Goal: Task Accomplishment & Management: Use online tool/utility

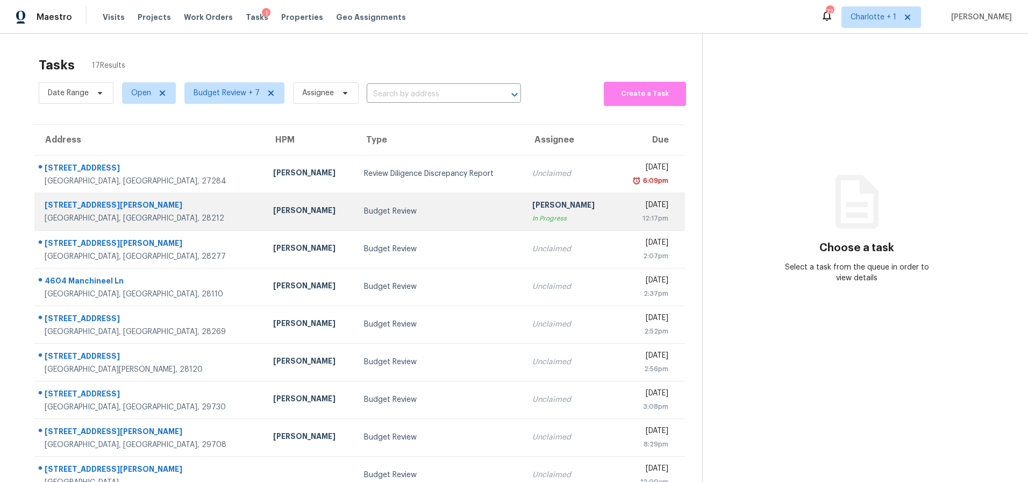
click at [180, 209] on div "6824 Honey Hurst Ln" at bounding box center [150, 205] width 211 height 13
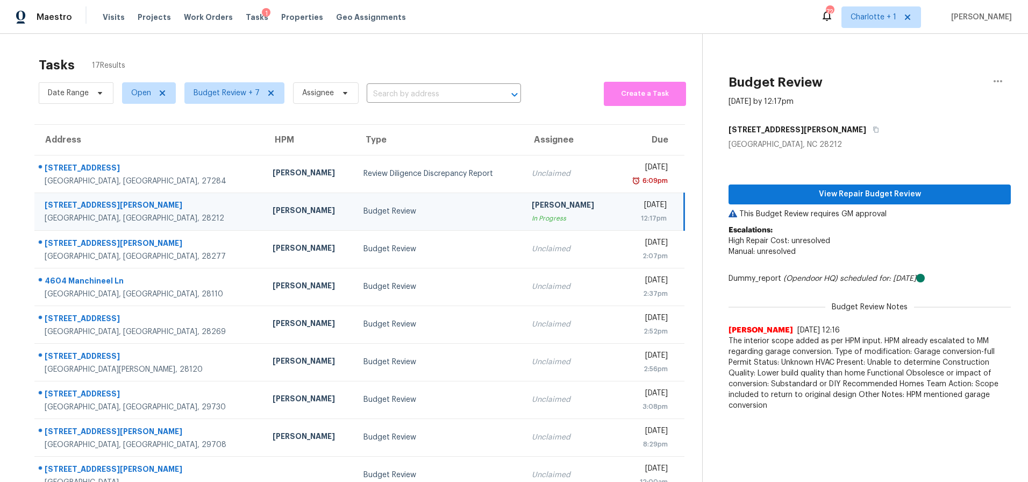
click at [355, 199] on td "Budget Review" at bounding box center [439, 211] width 168 height 38
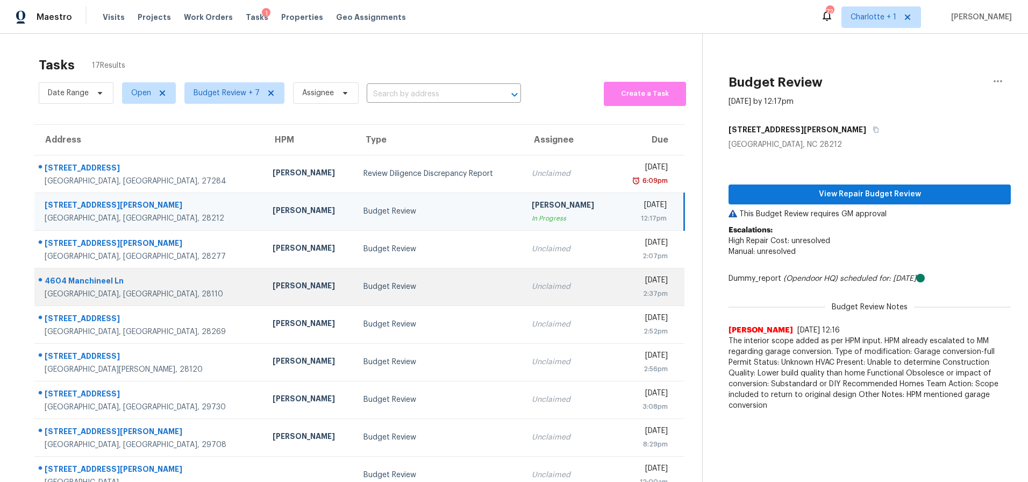
scroll to position [86, 0]
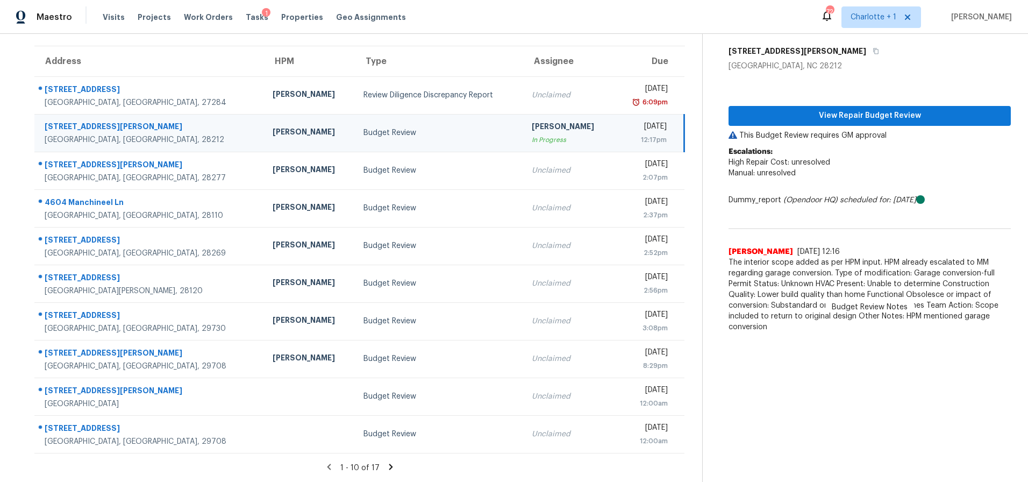
click at [389, 463] on icon at bounding box center [391, 466] width 4 height 6
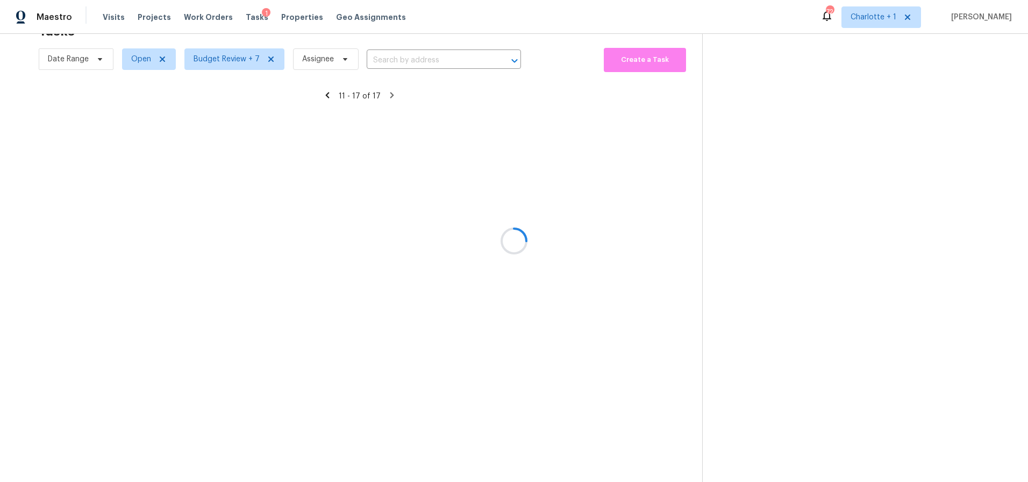
scroll to position [42, 0]
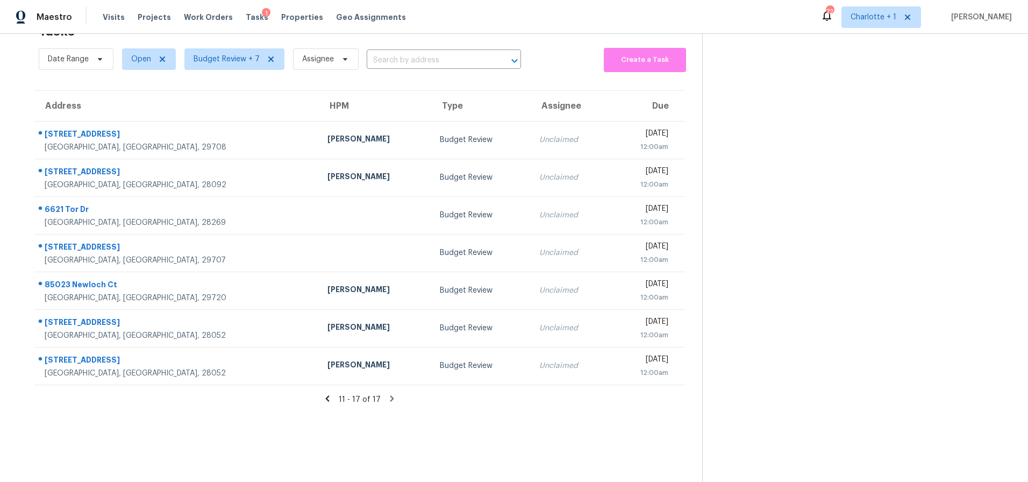
click at [329, 394] on icon at bounding box center [328, 399] width 10 height 10
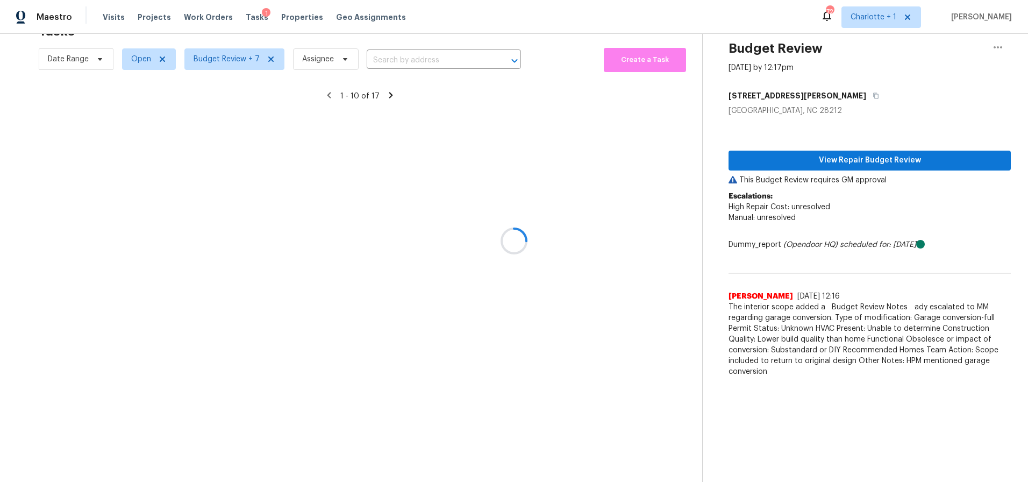
scroll to position [86, 0]
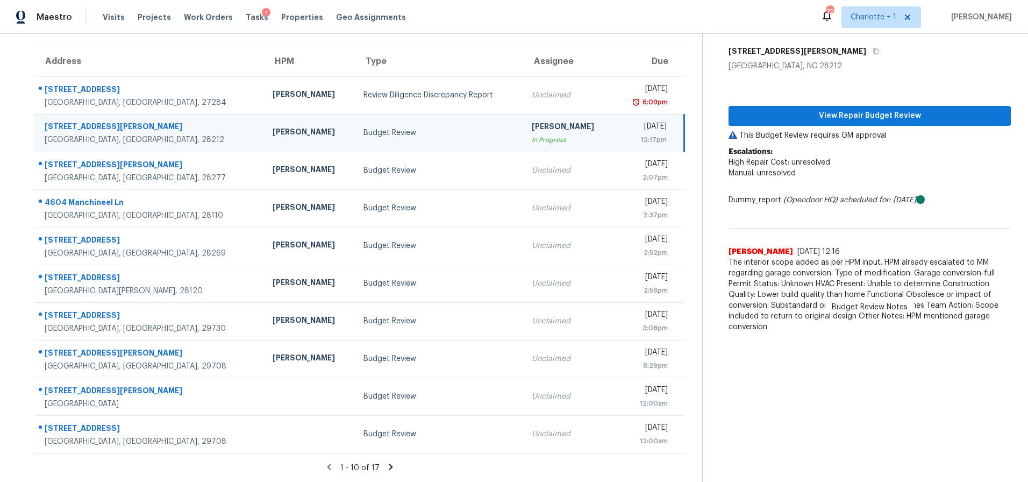
click at [388, 127] on div "Budget Review" at bounding box center [438, 132] width 151 height 11
click at [773, 106] on button "View Repair Budget Review" at bounding box center [870, 116] width 282 height 20
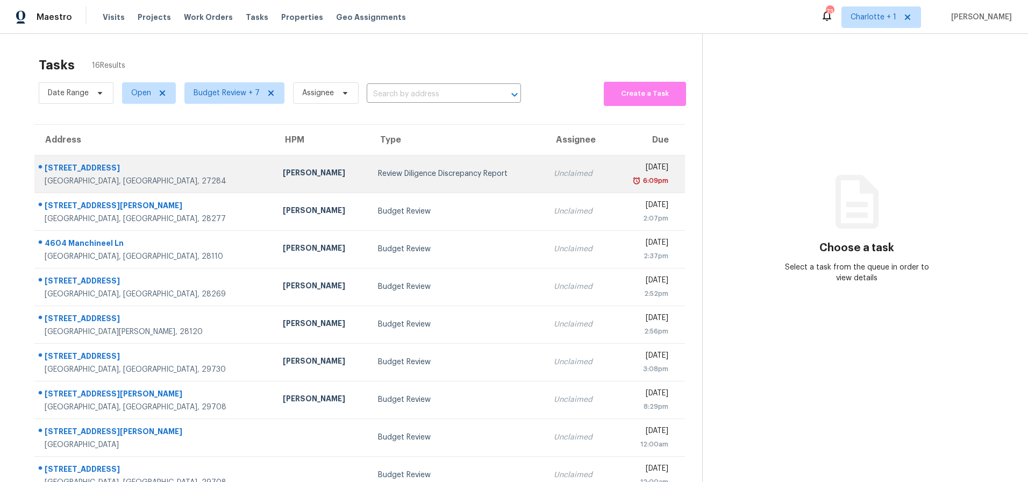
click at [164, 166] on div "[STREET_ADDRESS]" at bounding box center [155, 168] width 221 height 13
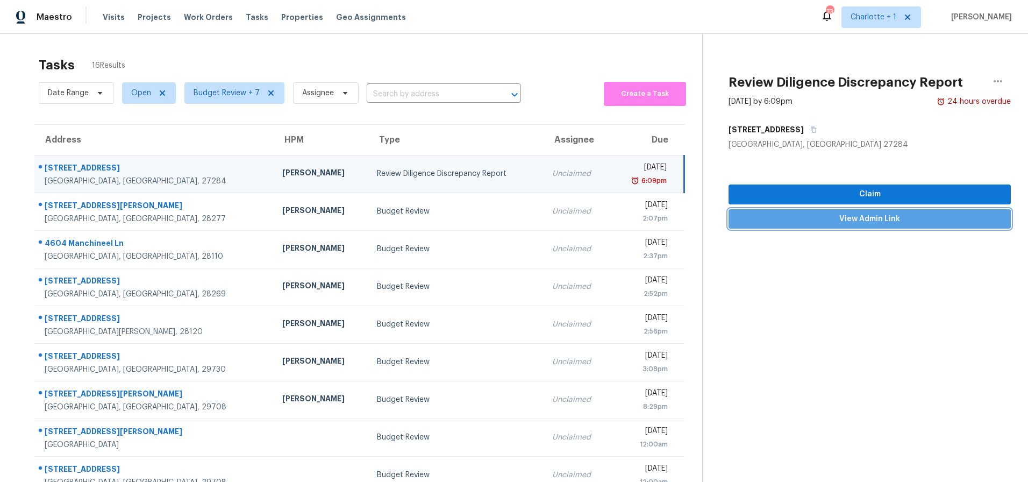
click at [863, 220] on span "View Admin Link" at bounding box center [869, 218] width 265 height 13
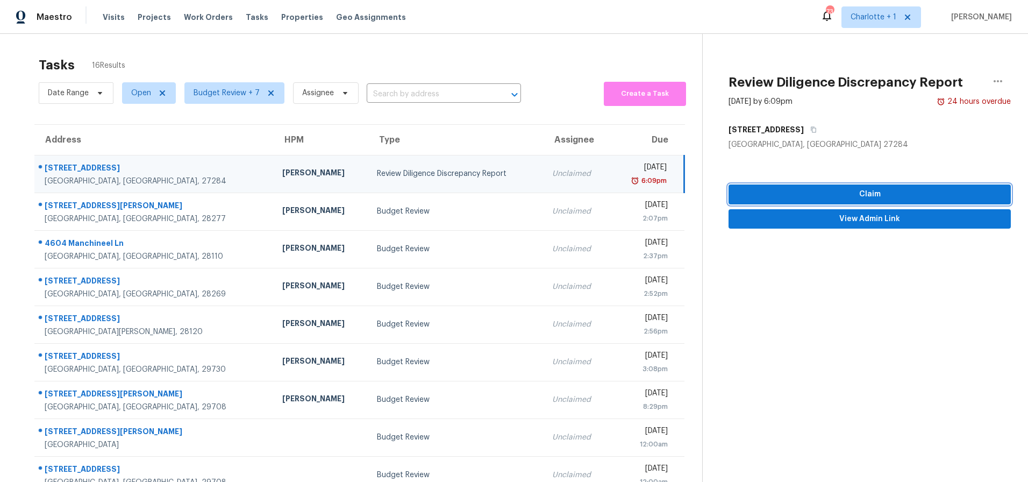
click at [811, 197] on span "Claim" at bounding box center [869, 194] width 265 height 13
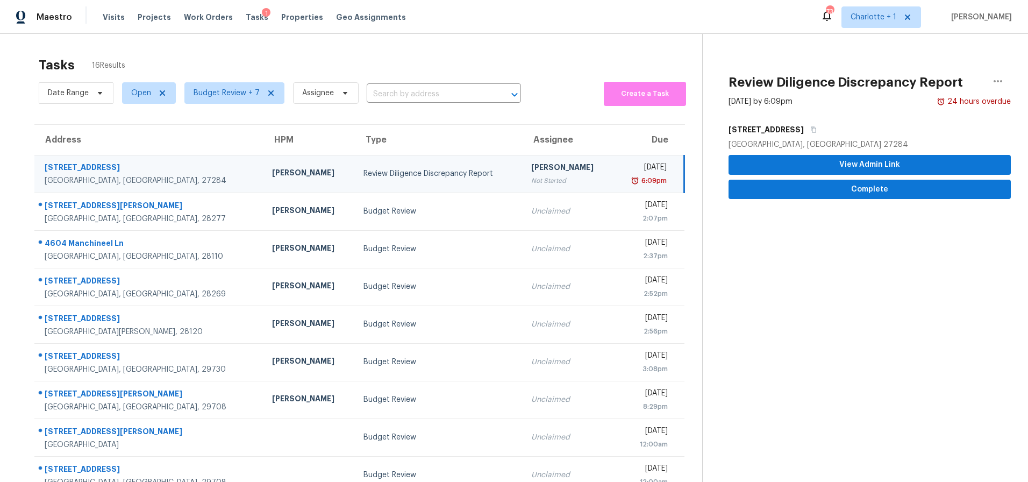
click at [460, 172] on div "Review Diligence Discrepancy Report" at bounding box center [438, 173] width 151 height 11
click at [886, 185] on span "Complete" at bounding box center [869, 189] width 265 height 13
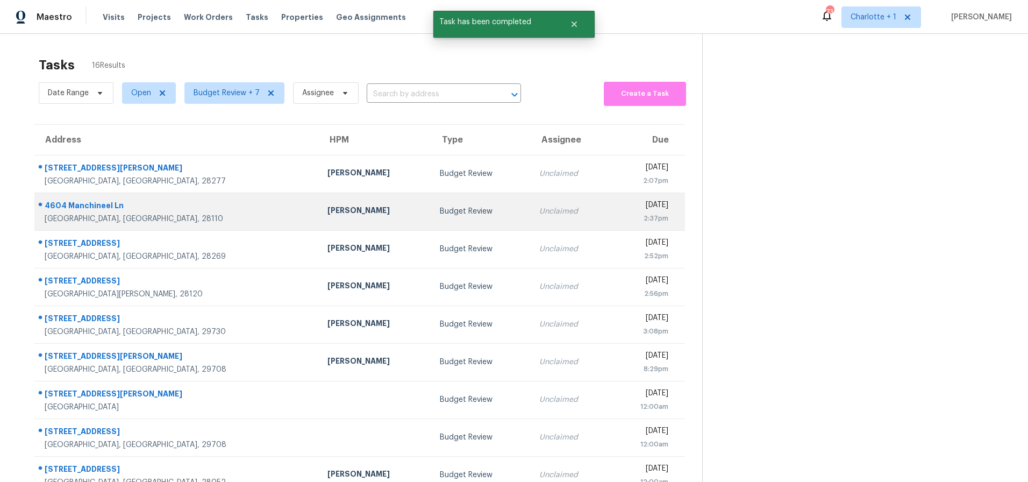
scroll to position [86, 0]
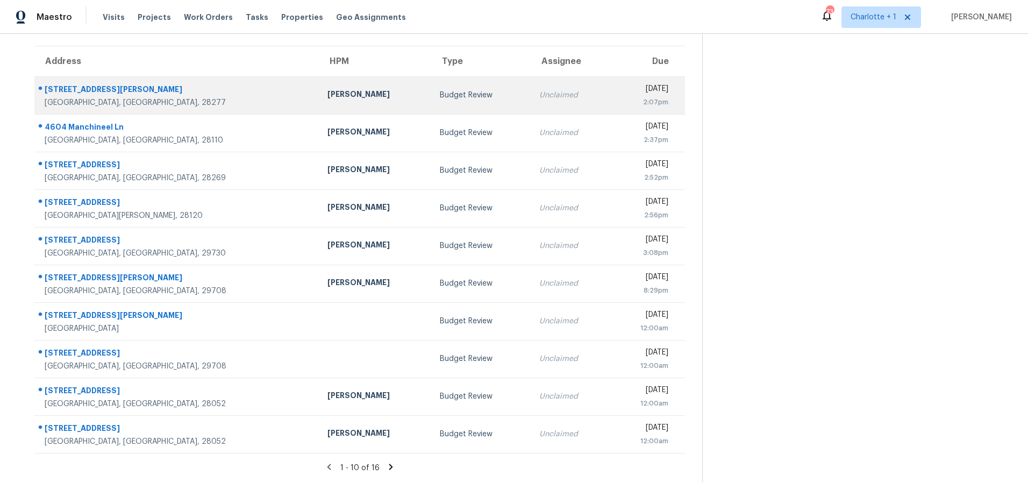
click at [440, 90] on div "Budget Review" at bounding box center [481, 95] width 82 height 11
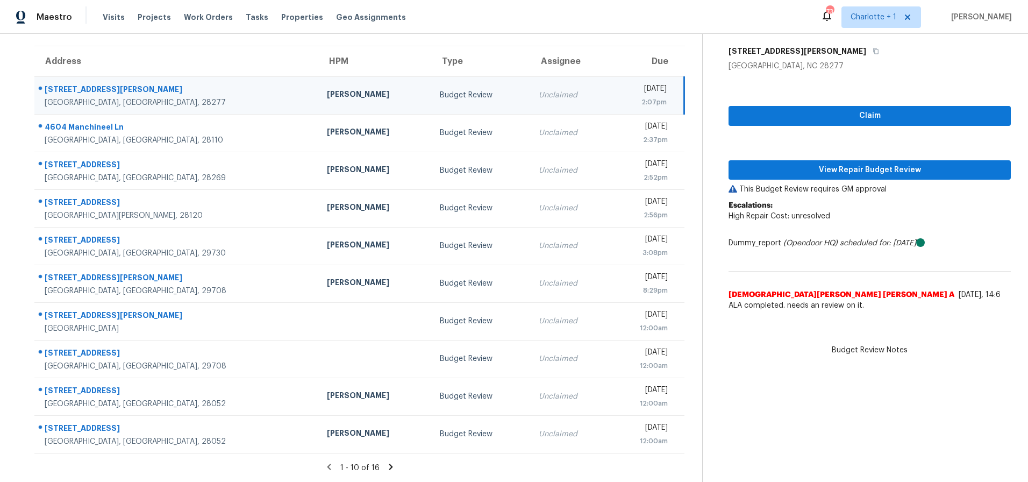
click at [192, 97] on div "Charlotte, NC, 28277" at bounding box center [177, 102] width 265 height 11
click at [327, 90] on div "[PERSON_NAME]" at bounding box center [375, 95] width 96 height 13
click at [838, 163] on span "View Repair Budget Review" at bounding box center [869, 169] width 265 height 13
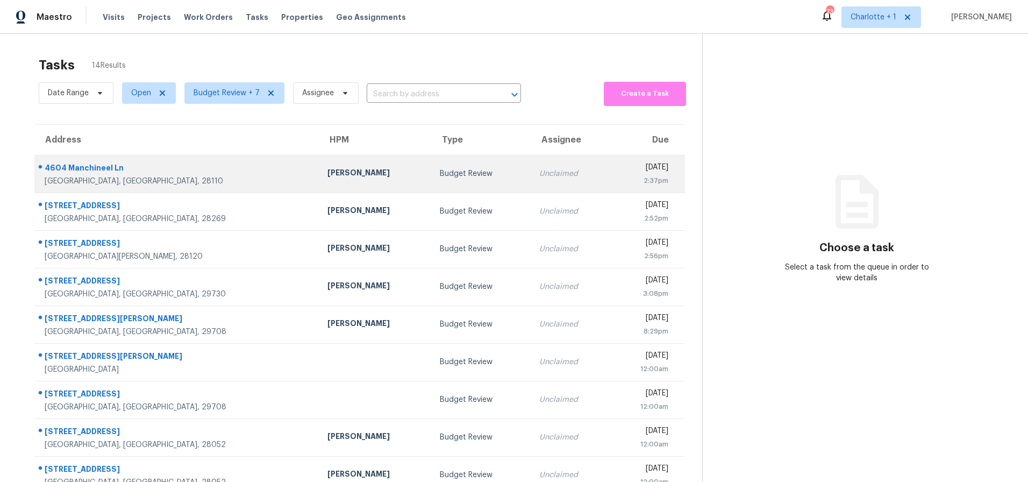
click at [147, 187] on td "[STREET_ADDRESS]" at bounding box center [176, 174] width 284 height 38
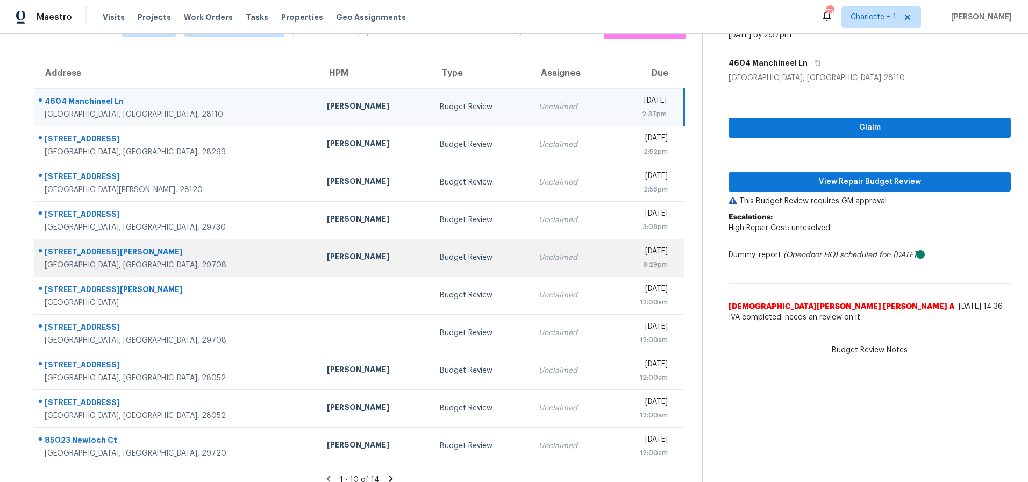
scroll to position [86, 0]
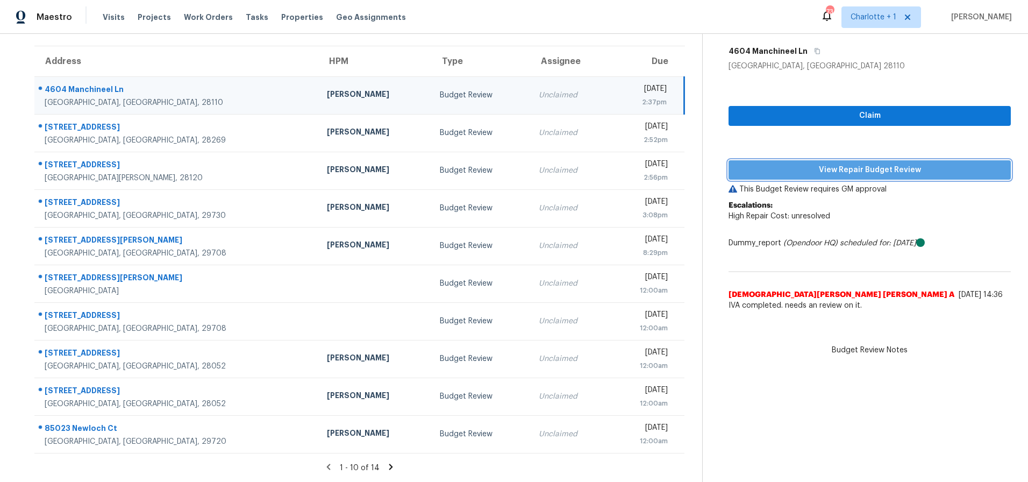
click at [865, 167] on span "View Repair Budget Review" at bounding box center [869, 169] width 265 height 13
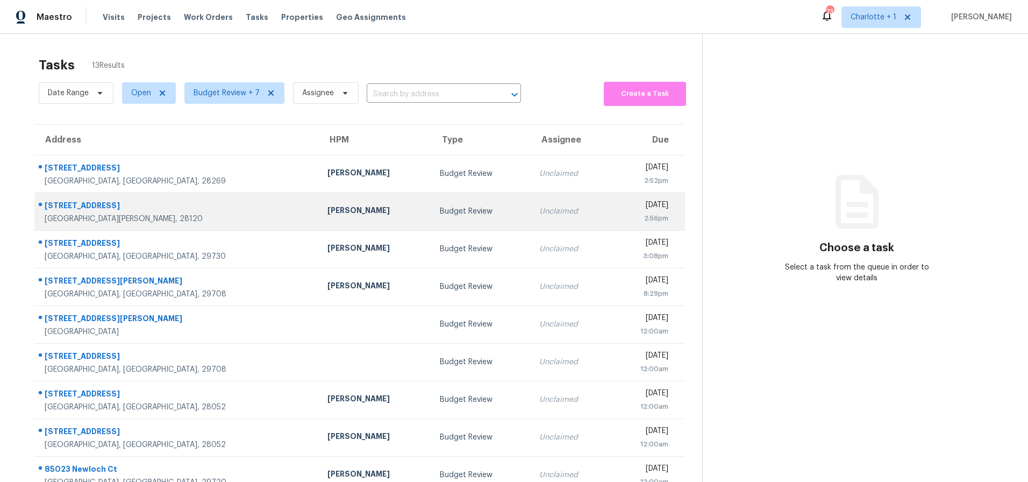
scroll to position [28, 0]
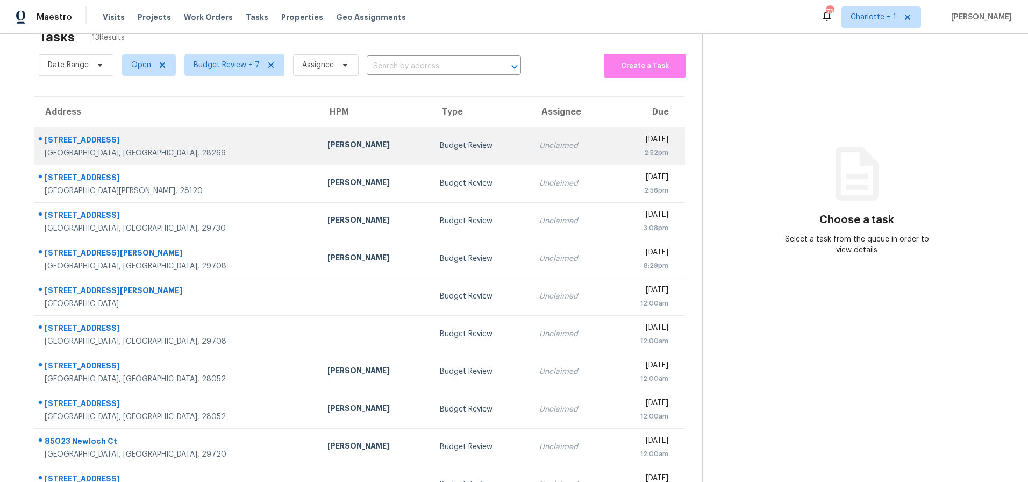
click at [190, 147] on div "[STREET_ADDRESS]" at bounding box center [178, 140] width 266 height 13
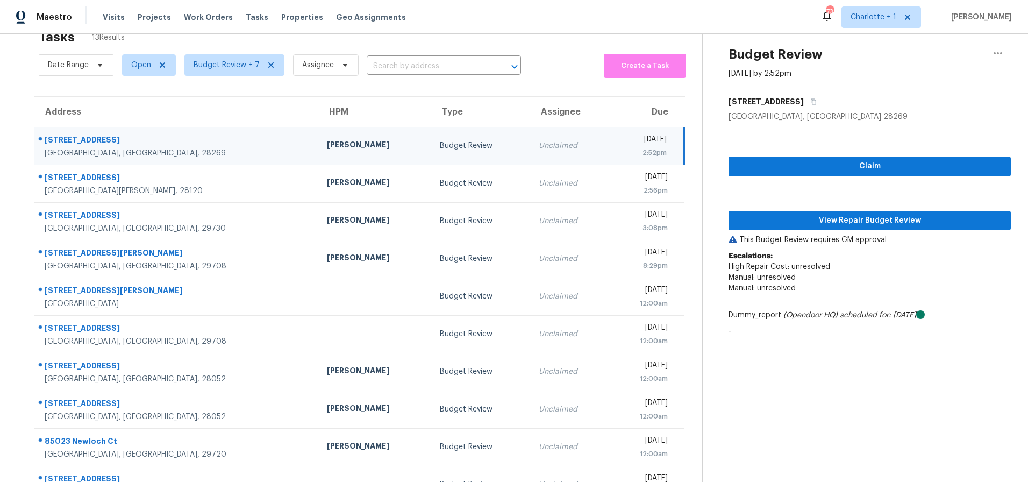
drag, startPoint x: 243, startPoint y: 144, endPoint x: 281, endPoint y: 144, distance: 37.6
click at [327, 144] on div "[PERSON_NAME]" at bounding box center [375, 145] width 96 height 13
click at [844, 223] on span "View Repair Budget Review" at bounding box center [869, 220] width 265 height 13
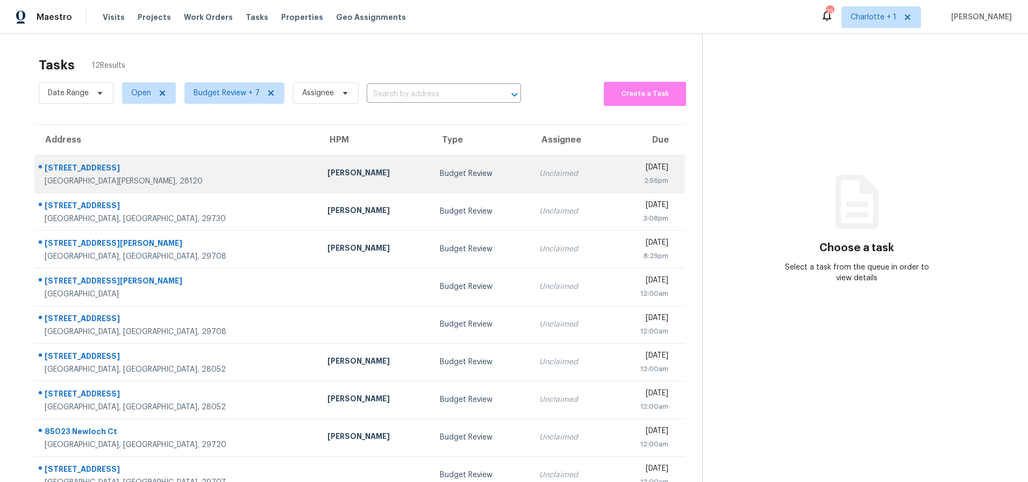
click at [185, 190] on td "[STREET_ADDRESS][PERSON_NAME]" at bounding box center [176, 174] width 284 height 38
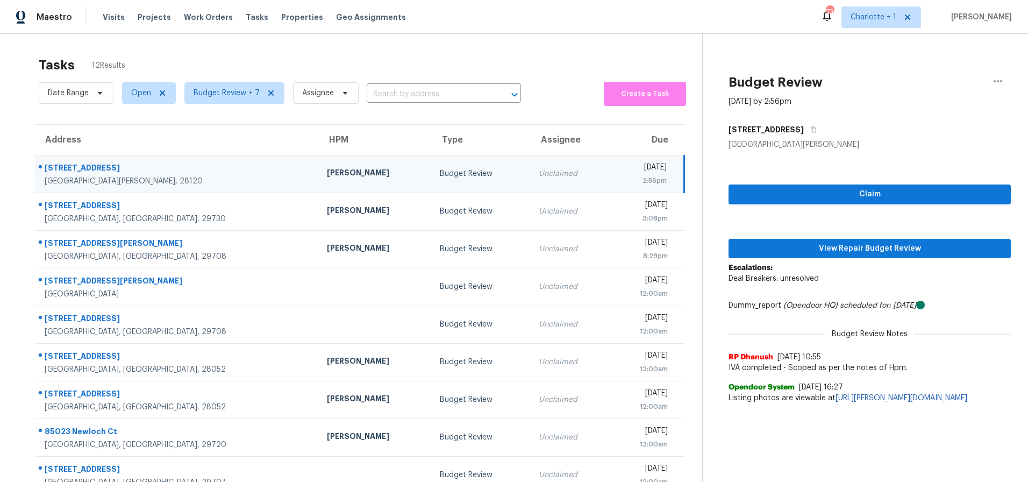
click at [154, 167] on div "[STREET_ADDRESS]" at bounding box center [177, 168] width 265 height 13
click at [810, 259] on div "Claim View Repair Budget Review Escalations: Deal Breakers: unresolved Dummy_re…" at bounding box center [870, 279] width 282 height 259
click at [809, 249] on span "View Repair Budget Review" at bounding box center [869, 248] width 265 height 13
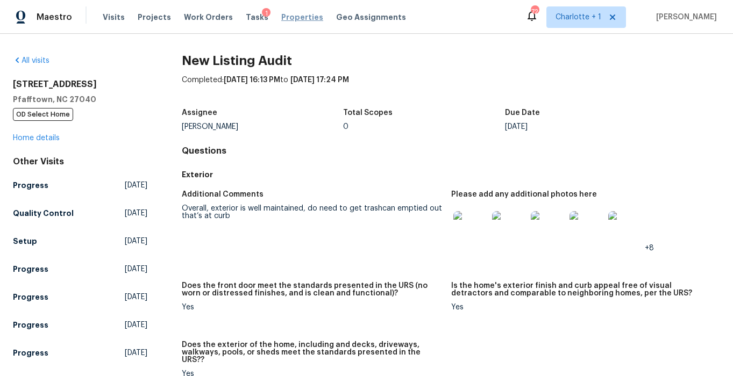
click at [283, 20] on span "Properties" at bounding box center [302, 17] width 42 height 11
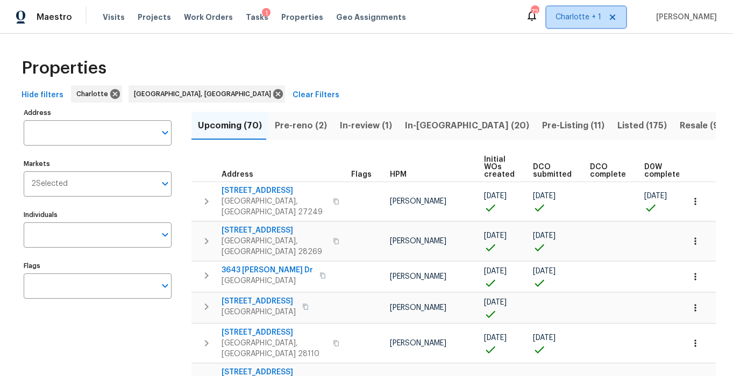
click at [594, 13] on span "Charlotte + 1" at bounding box center [578, 17] width 46 height 11
click at [306, 52] on div "Properties" at bounding box center [366, 68] width 698 height 34
click at [314, 57] on div "Properties" at bounding box center [366, 68] width 698 height 34
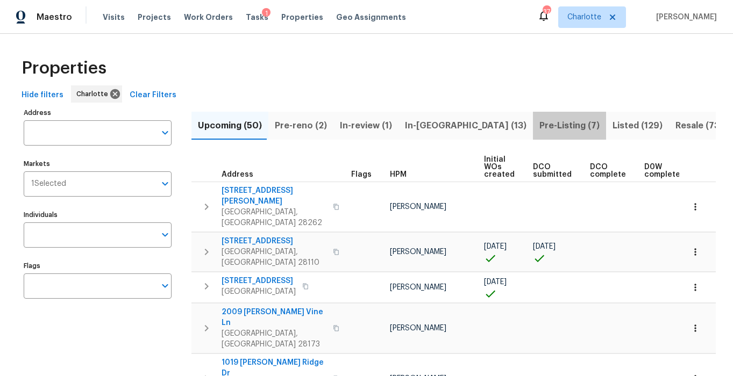
click at [539, 131] on span "Pre-Listing (7)" at bounding box center [569, 125] width 60 height 15
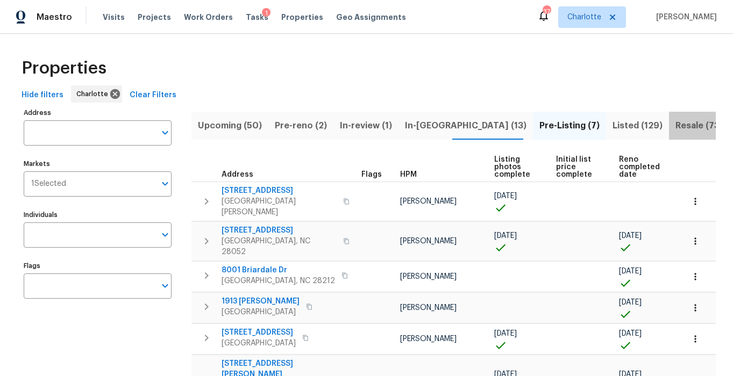
click at [675, 125] on span "Resale (73)" at bounding box center [698, 125] width 47 height 15
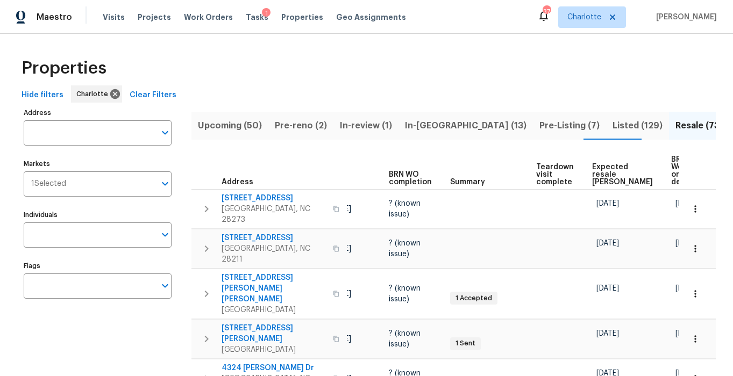
scroll to position [0, 120]
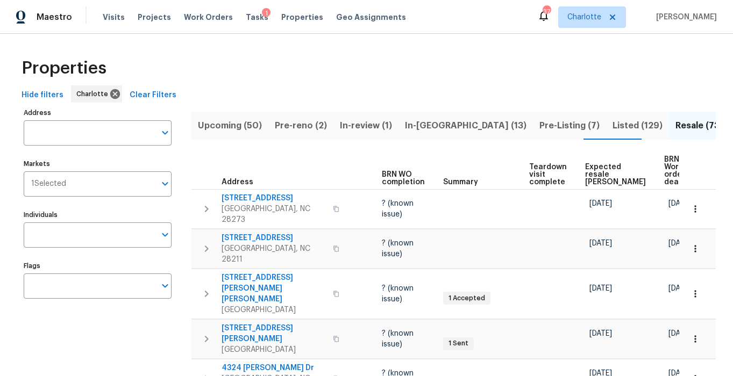
click at [586, 175] on span "Expected resale COE" at bounding box center [615, 174] width 61 height 23
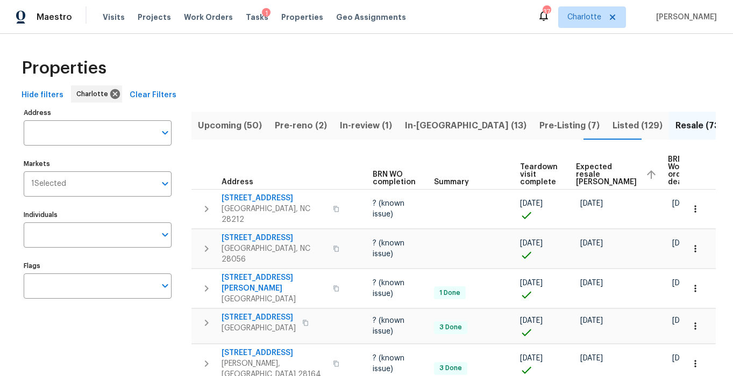
scroll to position [0, 152]
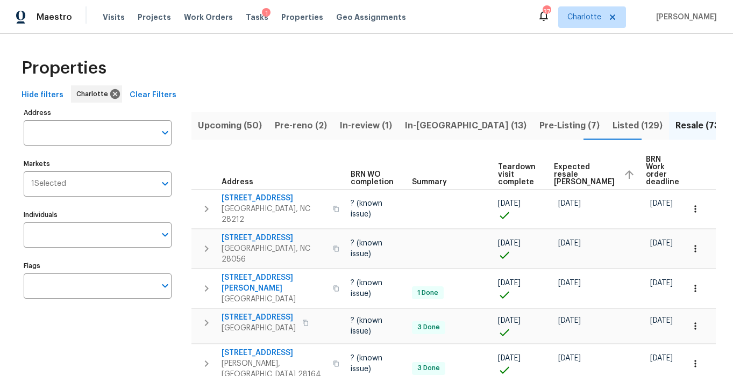
click at [562, 161] on th "Expected resale COE" at bounding box center [595, 171] width 92 height 37
click at [562, 169] on span "Expected resale COE" at bounding box center [584, 174] width 61 height 23
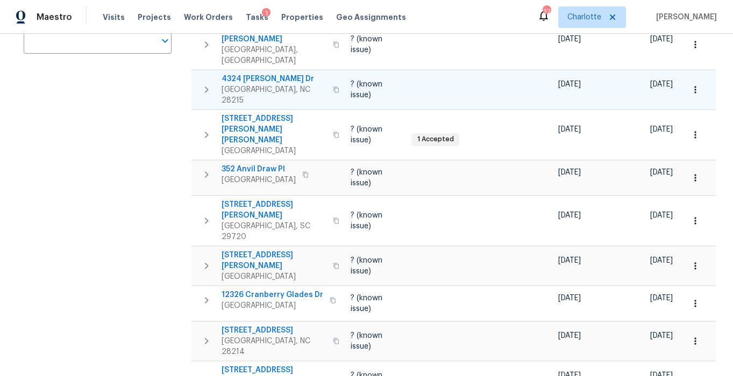
scroll to position [283, 0]
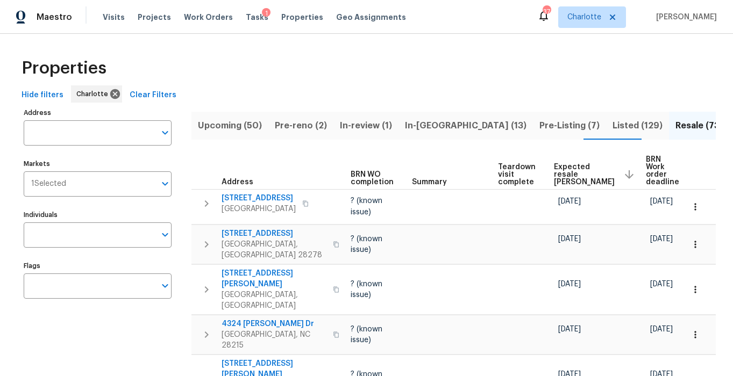
click at [112, 26] on div "Maestro Visits Projects Work Orders Tasks 1 Properties Geo Assignments 37 Charl…" at bounding box center [366, 17] width 733 height 34
click at [110, 22] on span "Visits" at bounding box center [114, 17] width 22 height 11
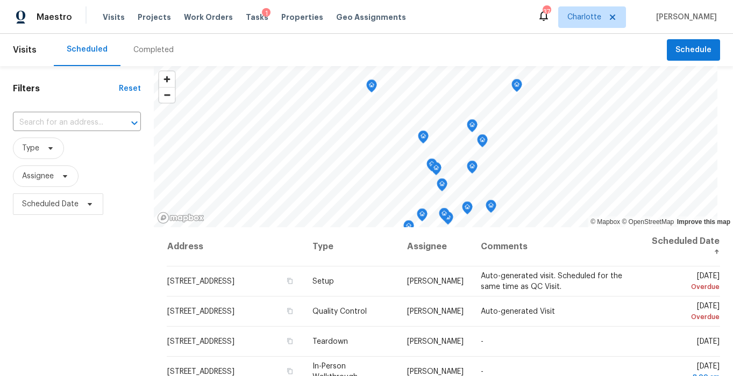
click at [713, 57] on header "Visits Scheduled Completed Schedule" at bounding box center [366, 50] width 733 height 32
click at [684, 51] on span "Schedule" at bounding box center [693, 50] width 36 height 13
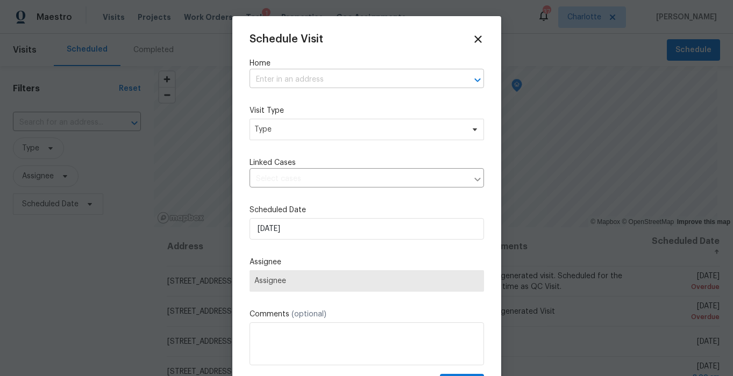
click at [293, 78] on input "text" at bounding box center [351, 80] width 204 height 17
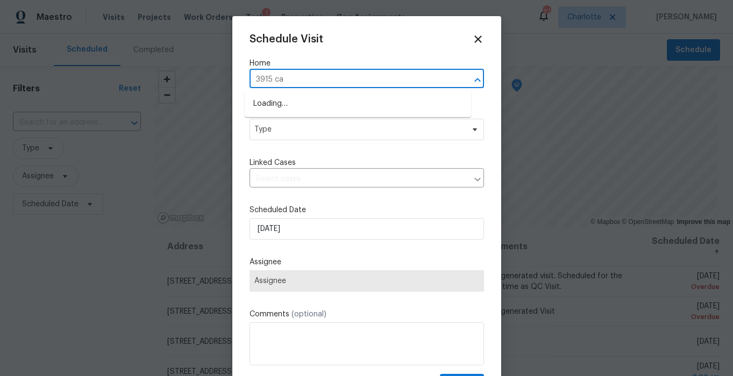
type input "3915 cam"
click at [304, 103] on li "3915 Cameron Run Ln, Matthews, NC 28105" at bounding box center [358, 104] width 226 height 18
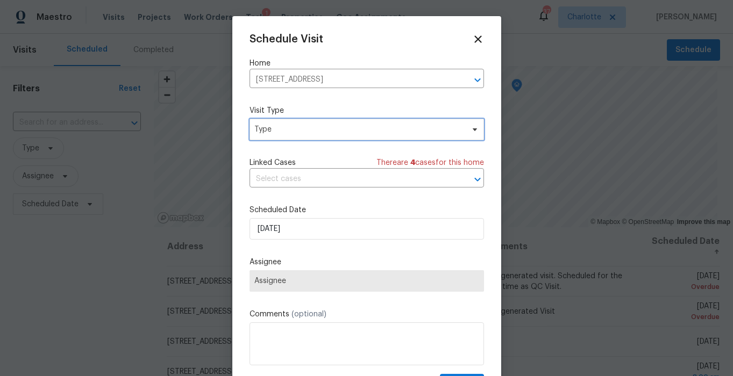
click at [308, 133] on span "Type" at bounding box center [358, 129] width 209 height 11
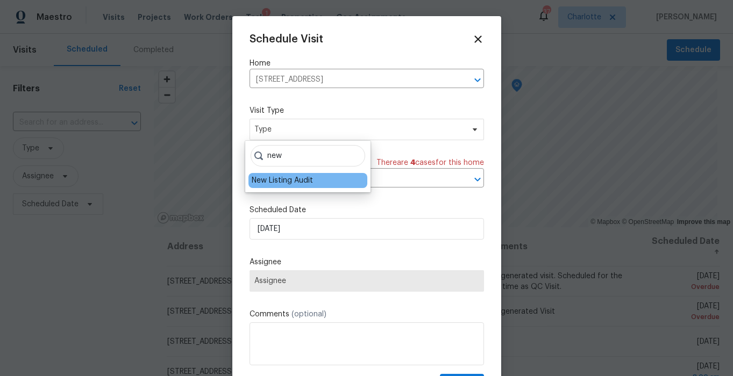
type input "new"
click at [294, 179] on div "New Listing Audit" at bounding box center [282, 180] width 61 height 11
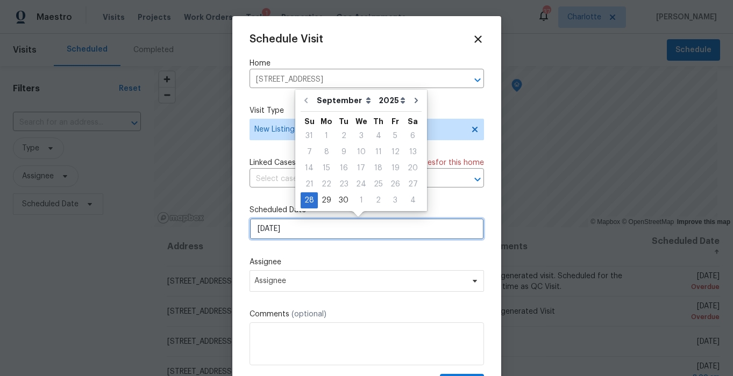
click at [302, 221] on input "9/28/2025" at bounding box center [366, 229] width 234 height 22
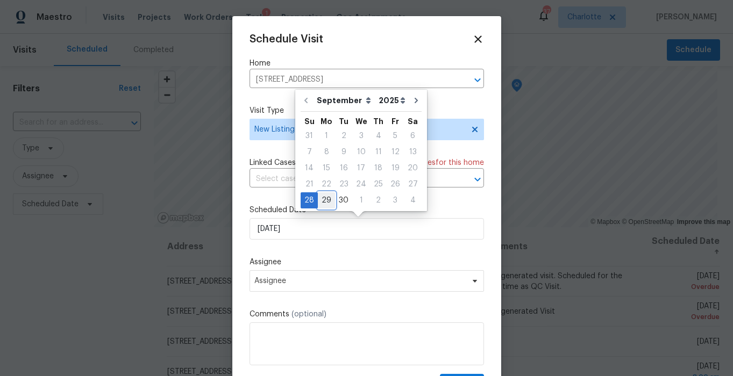
click at [329, 200] on div "29" at bounding box center [326, 200] width 17 height 15
type input "9/29/2025"
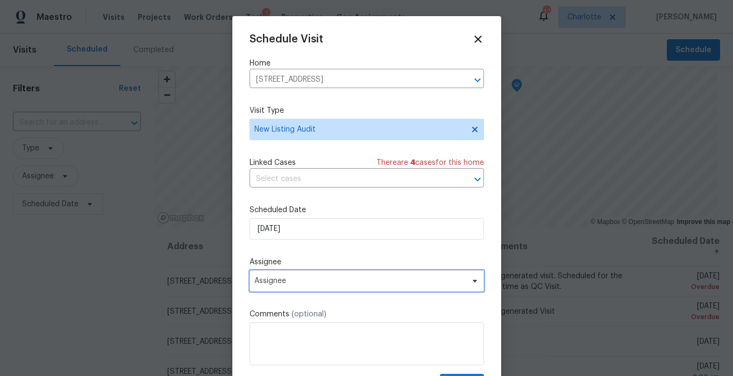
click at [292, 277] on span "Assignee" at bounding box center [366, 281] width 234 height 22
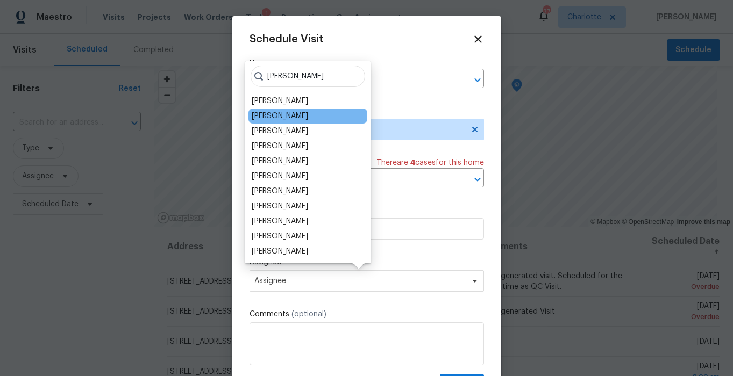
type input "brian"
click at [298, 120] on div "[PERSON_NAME]" at bounding box center [307, 116] width 119 height 15
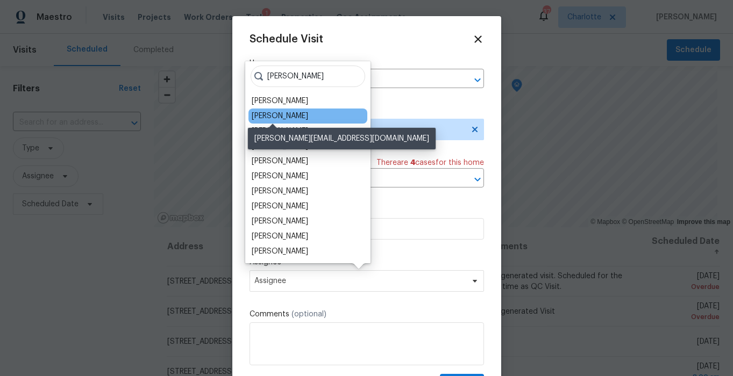
click at [268, 112] on div "[PERSON_NAME]" at bounding box center [280, 116] width 56 height 11
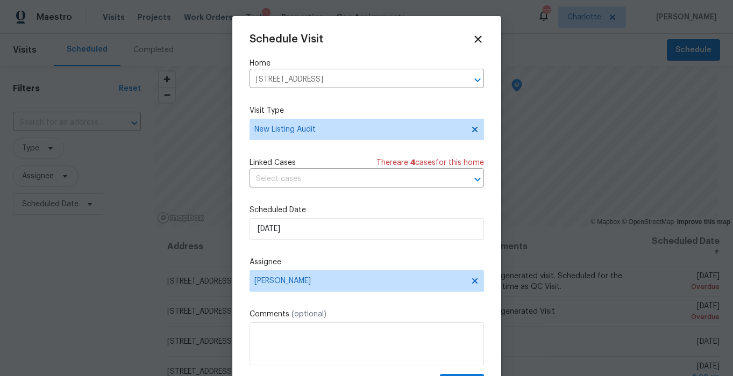
click at [320, 256] on div "Schedule Visit Home 3915 Cameron Run Ln, Matthews, NC 28105 ​ Visit Type New Li…" at bounding box center [366, 213] width 234 height 361
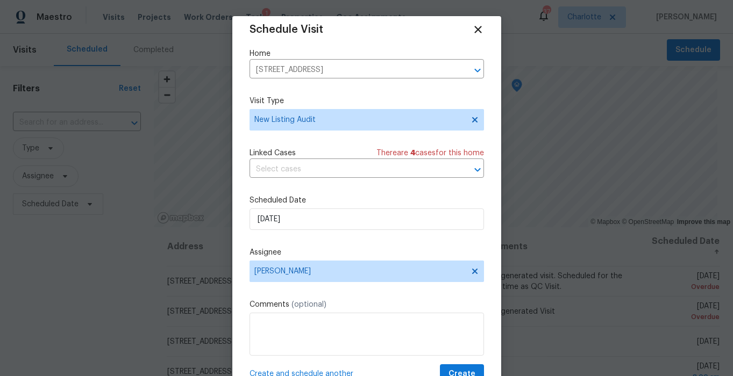
scroll to position [19, 0]
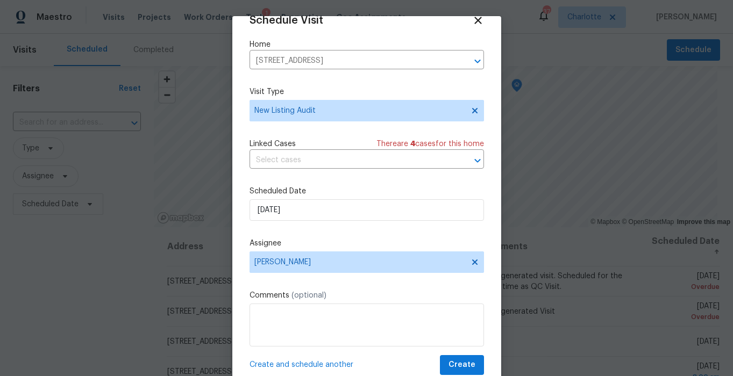
click at [307, 362] on span "Create and schedule another" at bounding box center [301, 365] width 104 height 11
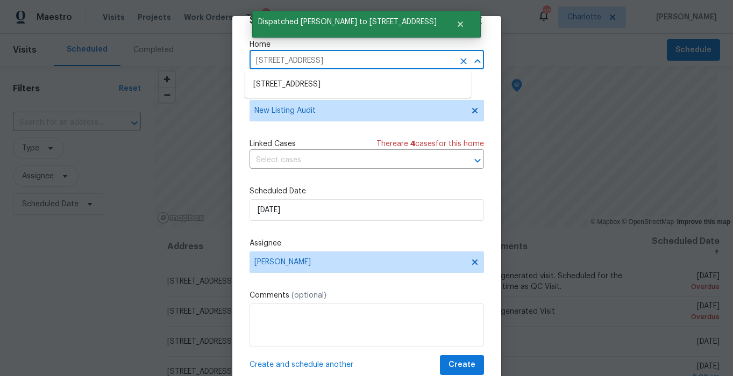
click at [359, 60] on input "3915 Cameron Run Ln, Matthews, NC 28105" at bounding box center [351, 61] width 204 height 17
type input "431 r"
click at [317, 81] on li "431 Ranelagh Dr, Waxhaw, NC 28173" at bounding box center [358, 85] width 226 height 18
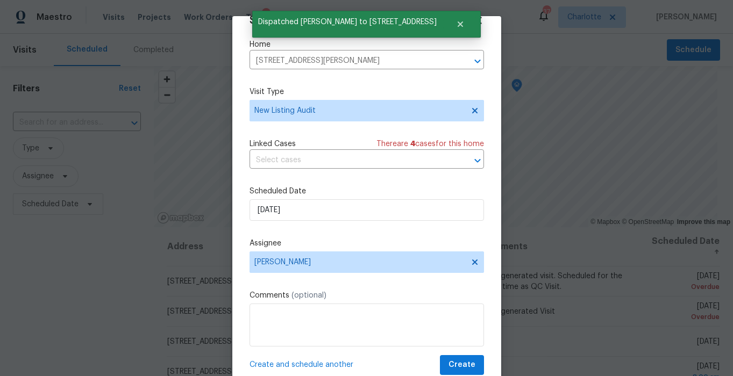
click at [316, 364] on span "Create and schedule another" at bounding box center [301, 365] width 104 height 11
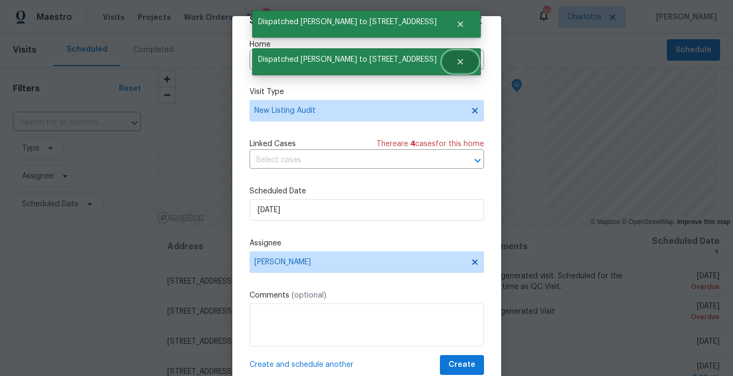
click at [453, 60] on button "Close" at bounding box center [460, 62] width 35 height 22
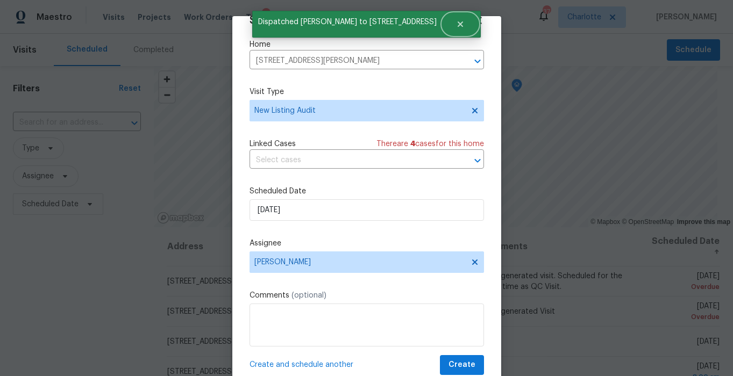
drag, startPoint x: 446, startPoint y: 22, endPoint x: 376, endPoint y: 51, distance: 75.5
click at [458, 23] on icon "Close" at bounding box center [460, 24] width 5 height 5
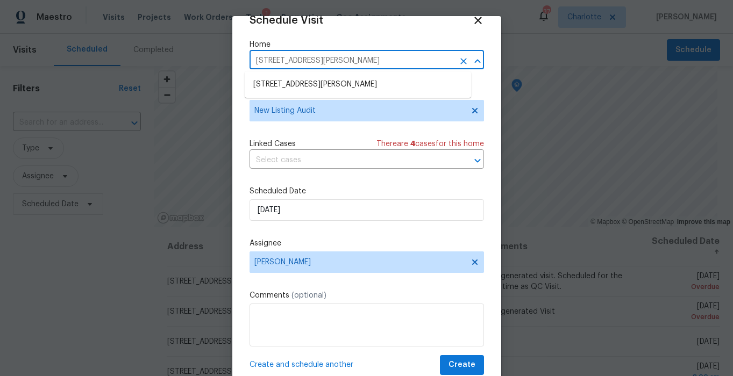
click at [382, 61] on input "431 Ranelagh Dr, Waxhaw, NC 28173" at bounding box center [351, 61] width 204 height 17
type input "8001 br"
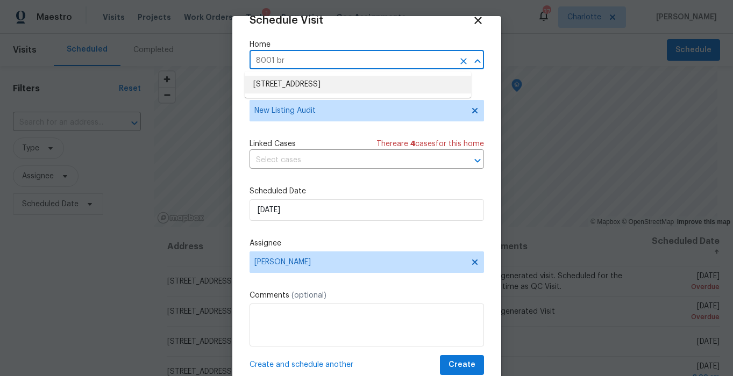
click at [339, 84] on li "[STREET_ADDRESS]" at bounding box center [358, 85] width 226 height 18
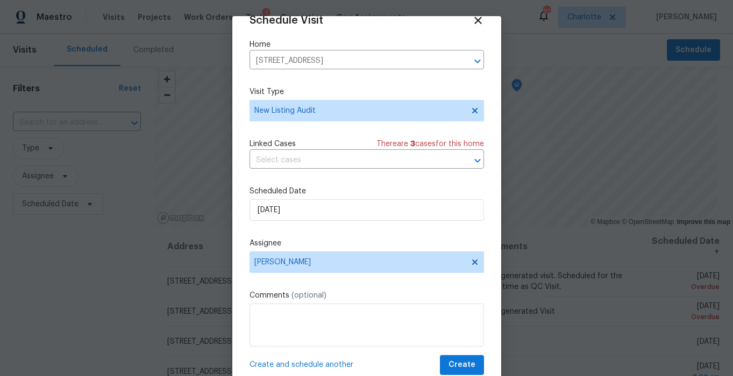
scroll to position [32, 0]
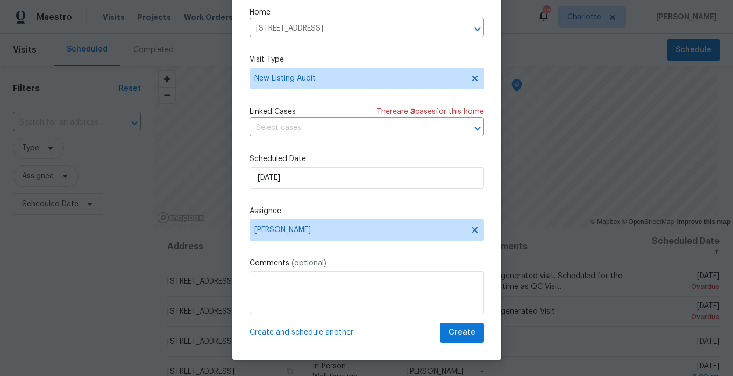
click at [316, 330] on span "Create and schedule another" at bounding box center [301, 332] width 104 height 11
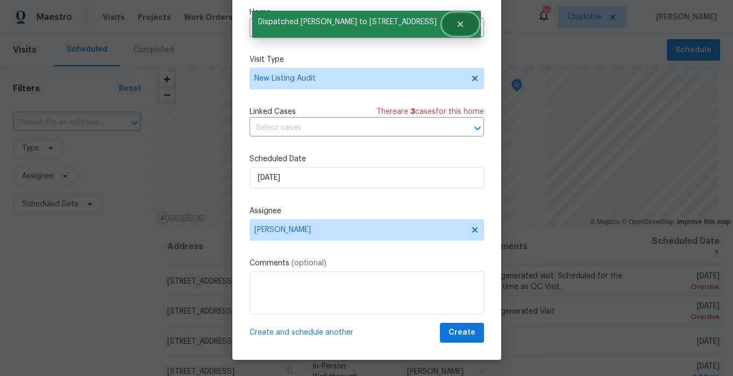
click at [449, 18] on button "Close" at bounding box center [460, 24] width 35 height 22
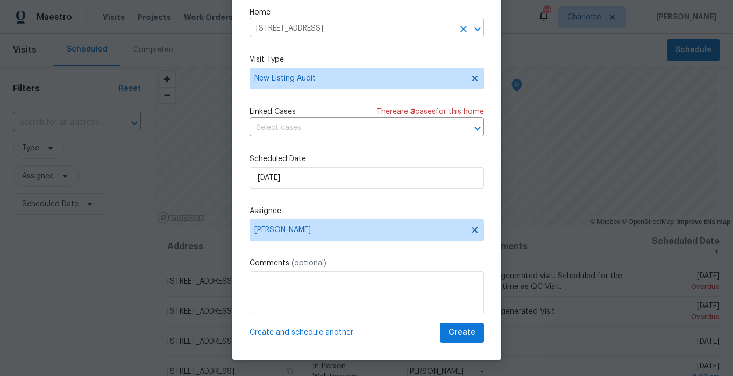
click at [394, 27] on input "[STREET_ADDRESS]" at bounding box center [351, 28] width 204 height 17
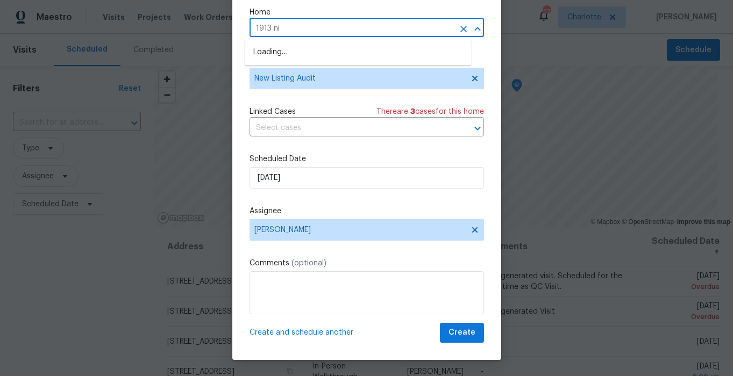
type input "1913 nig"
click at [335, 50] on li "1913 Nigel Ct, Charlotte, NC 28213" at bounding box center [358, 53] width 226 height 18
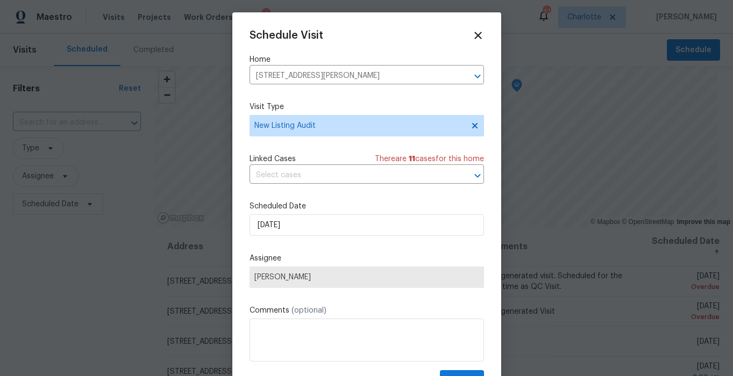
scroll to position [19, 0]
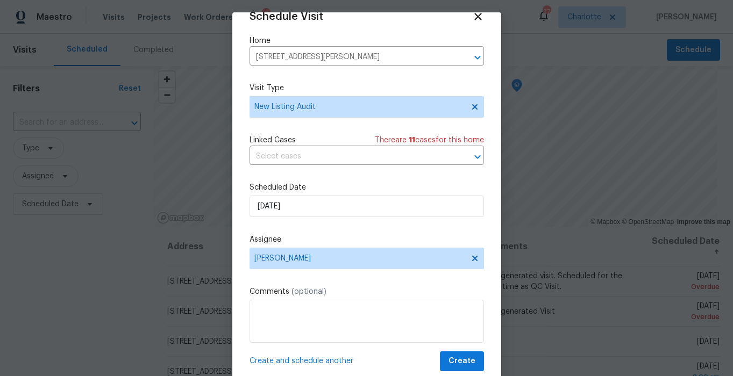
click at [309, 361] on span "Create and schedule another" at bounding box center [301, 361] width 104 height 11
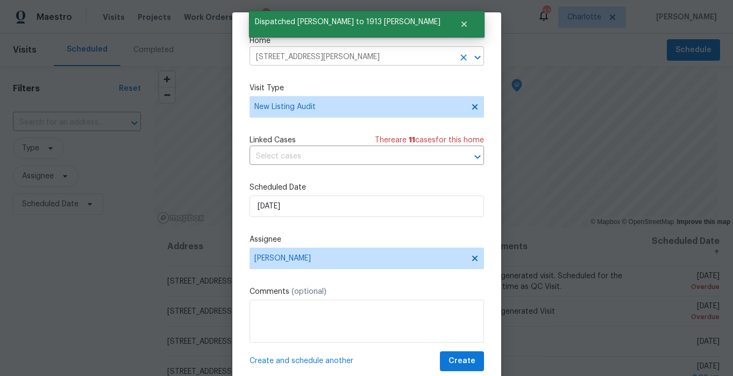
click at [374, 59] on input "1913 Nigel Ct, Charlotte, NC 28213" at bounding box center [351, 57] width 204 height 17
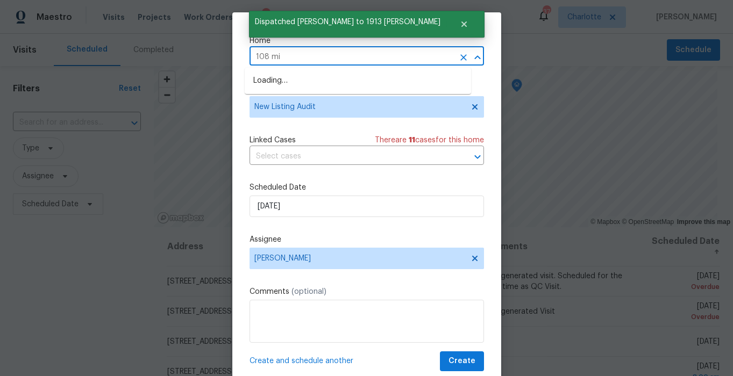
type input "108 mis"
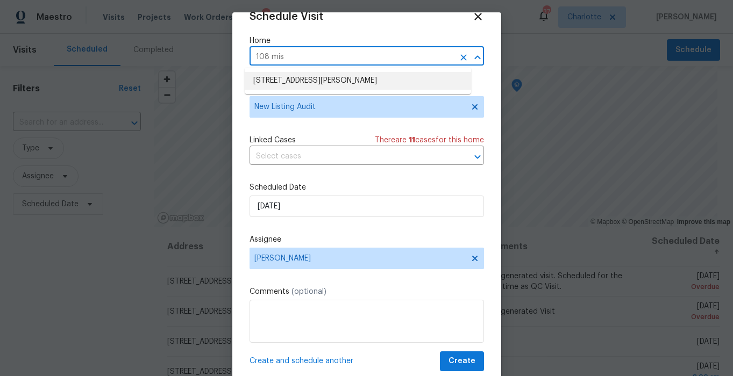
click at [330, 83] on li "108 Mistywood Dr, Mount Holly, NC 28120" at bounding box center [358, 81] width 226 height 18
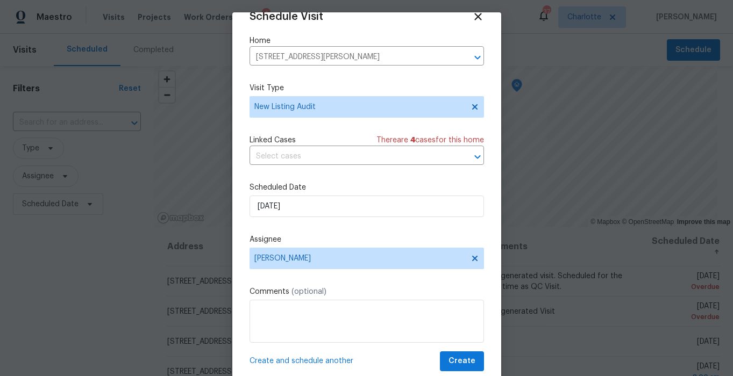
click at [311, 361] on span "Create and schedule another" at bounding box center [301, 361] width 104 height 11
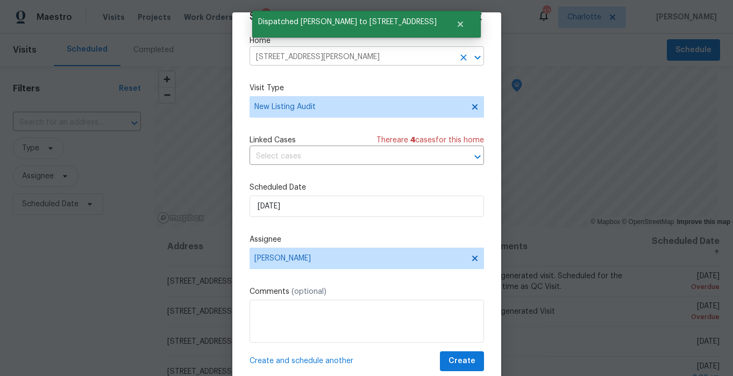
click at [399, 56] on input "108 Mistywood Dr, Mount Holly, NC 28120" at bounding box center [351, 57] width 204 height 17
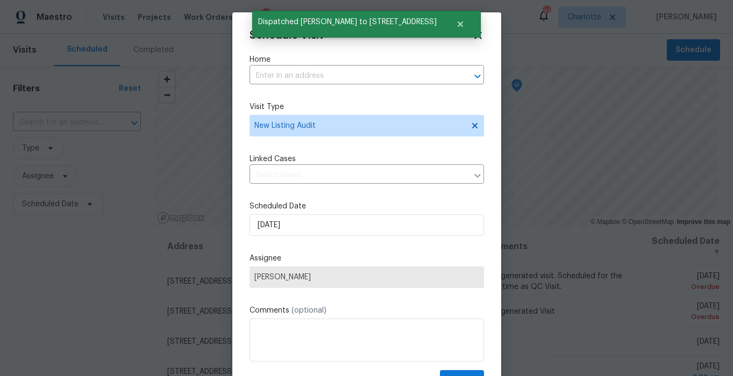
scroll to position [19, 0]
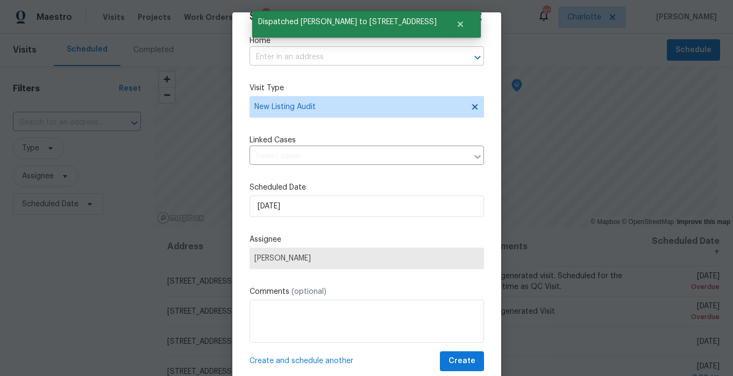
drag, startPoint x: 301, startPoint y: 69, endPoint x: 306, endPoint y: 60, distance: 10.9
click at [303, 65] on div "Schedule Visit Home ​ Visit Type New Listing Audit Linked Cases ​ Scheduled Dat…" at bounding box center [366, 191] width 234 height 361
click at [306, 60] on input "text" at bounding box center [351, 57] width 204 height 17
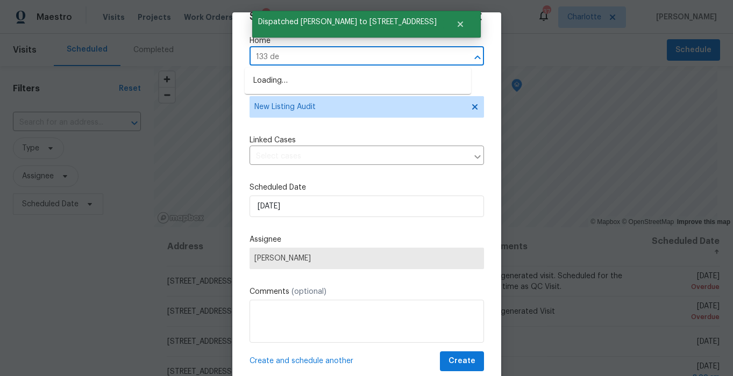
type input "133 dev"
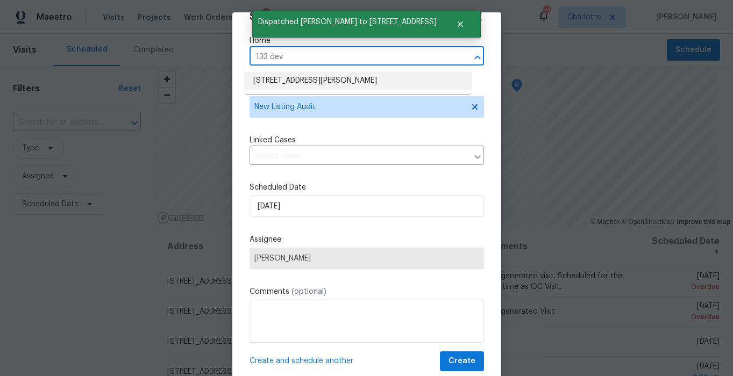
click at [290, 78] on li "133 Devynn Ridge Ct, Mount Holly, NC 28120" at bounding box center [358, 81] width 226 height 18
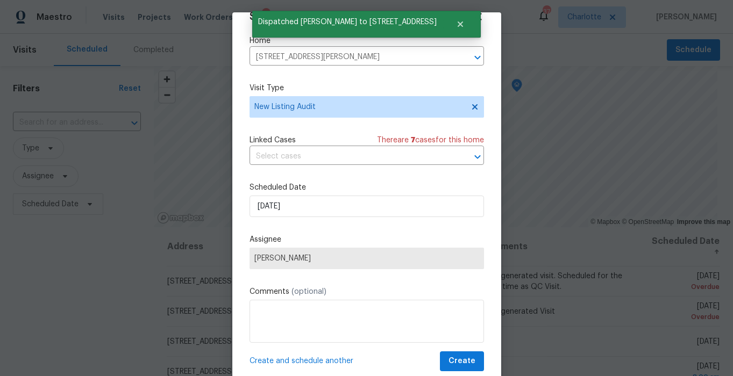
scroll to position [19, 0]
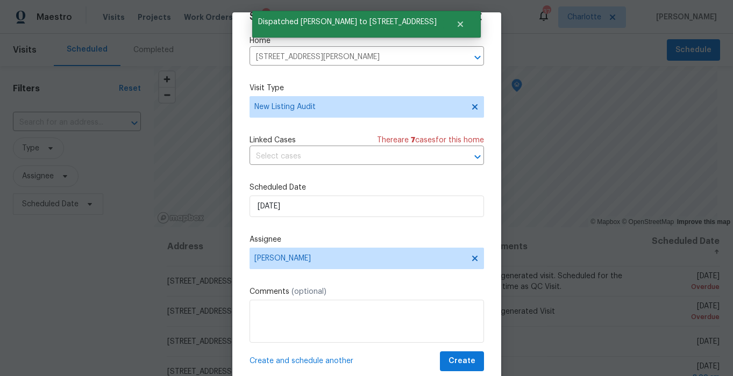
click at [327, 362] on span "Create and schedule another" at bounding box center [301, 361] width 104 height 11
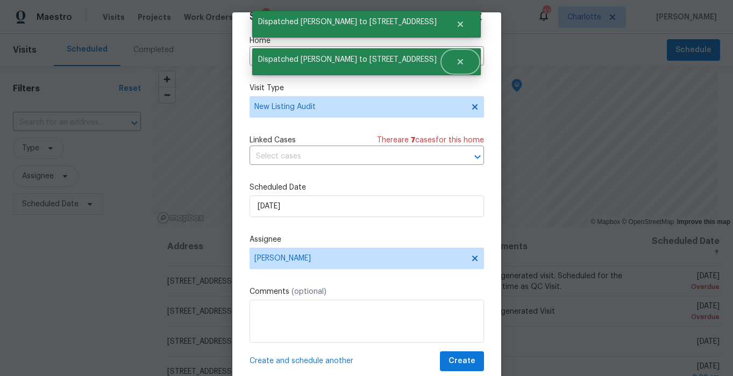
drag, startPoint x: 443, startPoint y: 61, endPoint x: 453, endPoint y: 41, distance: 22.1
click at [444, 60] on button "Close" at bounding box center [460, 62] width 35 height 22
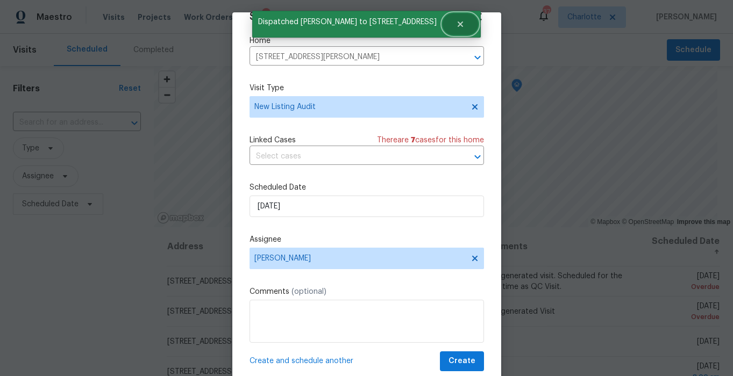
drag, startPoint x: 460, startPoint y: 22, endPoint x: 448, endPoint y: 28, distance: 13.3
click at [459, 22] on button "Close" at bounding box center [460, 24] width 35 height 22
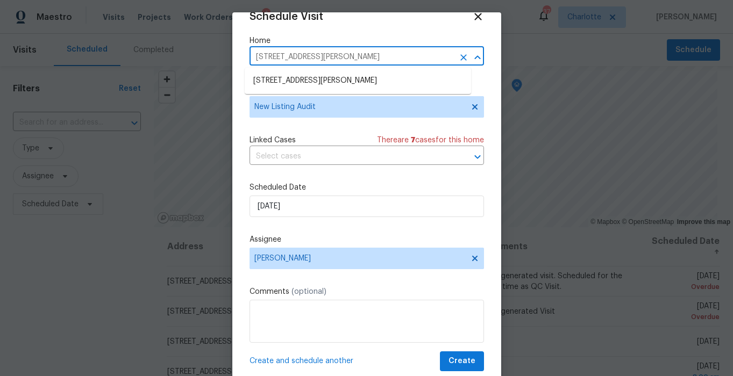
click at [415, 50] on input "133 Devynn Ridge Ct, Mount Holly, NC 28120" at bounding box center [351, 57] width 204 height 17
type input "5542 san"
click at [344, 76] on li "5542 Santeelah Ct, Charlotte, NC 28217" at bounding box center [358, 81] width 226 height 18
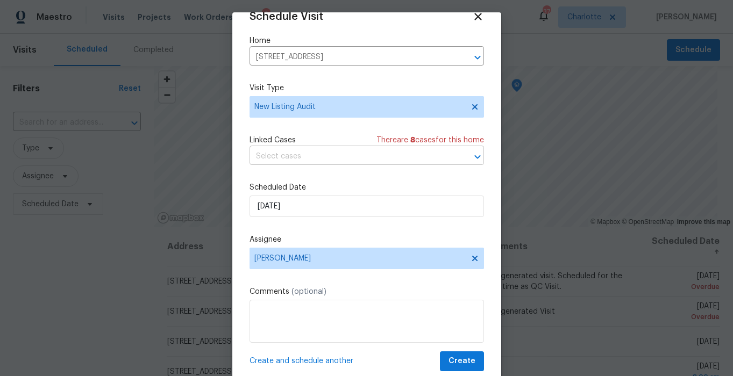
scroll to position [32, 0]
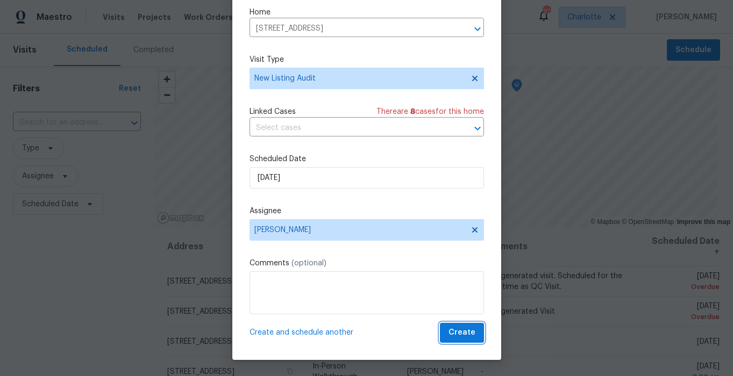
click at [458, 332] on span "Create" at bounding box center [461, 332] width 27 height 13
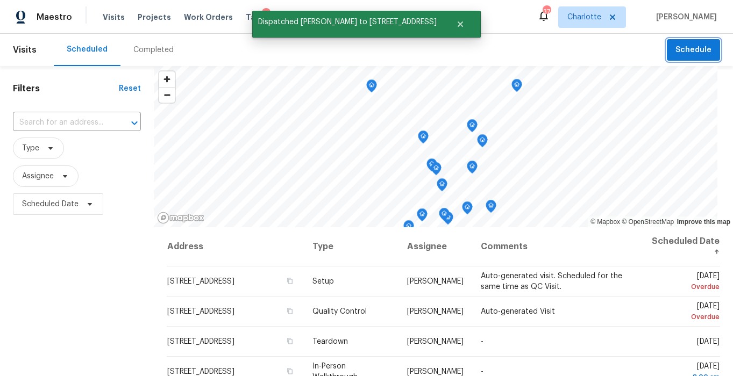
scroll to position [0, 0]
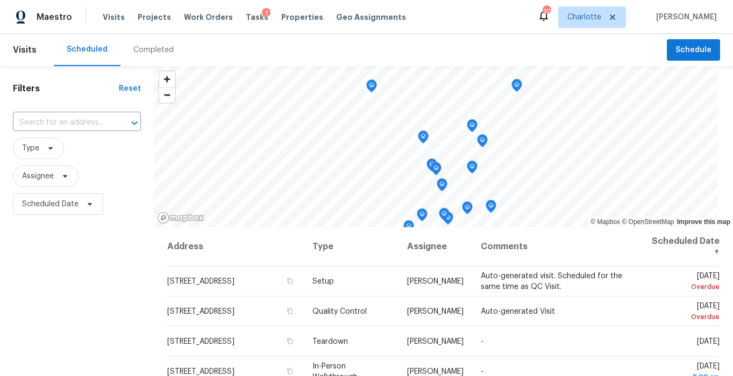
click at [60, 290] on div "Filters Reset ​ Type Assignee Scheduled Date" at bounding box center [77, 297] width 154 height 462
click at [46, 149] on icon at bounding box center [50, 148] width 9 height 9
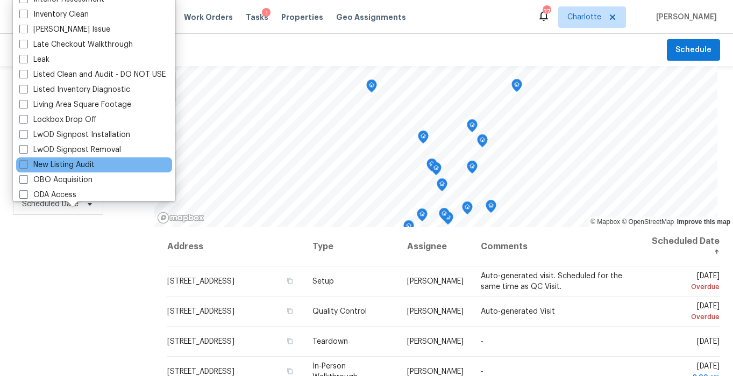
scroll to position [462, 0]
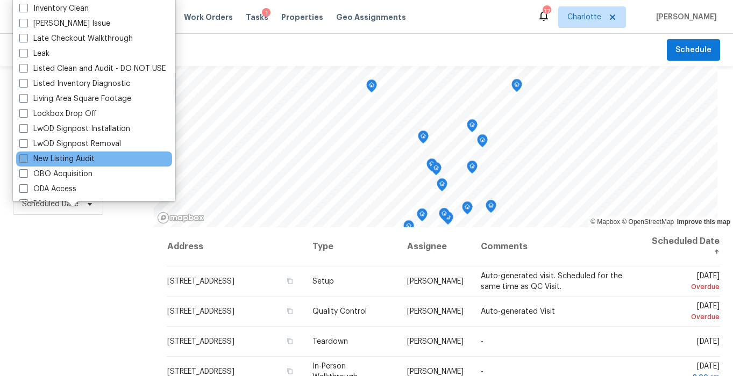
drag, startPoint x: 73, startPoint y: 155, endPoint x: 68, endPoint y: 179, distance: 24.7
click at [73, 155] on label "New Listing Audit" at bounding box center [56, 159] width 75 height 11
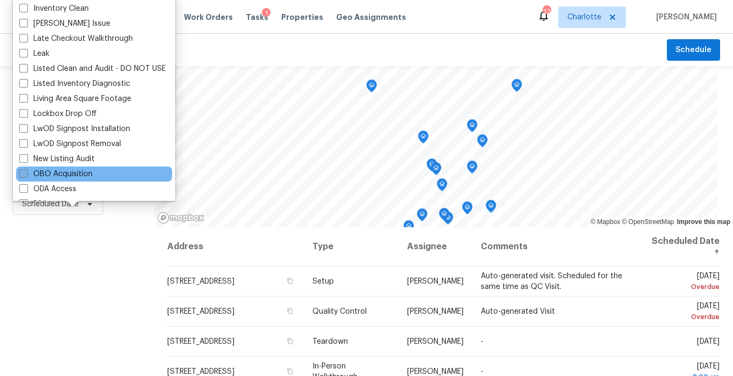
click at [26, 155] on input "New Listing Audit" at bounding box center [22, 157] width 7 height 7
checkbox input "true"
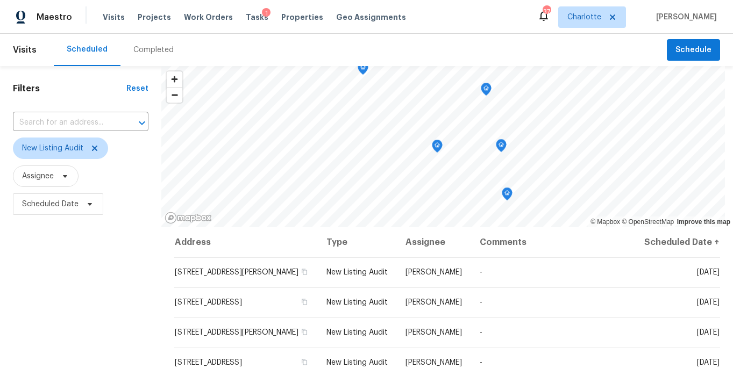
click at [68, 258] on div "Filters Reset ​ New Listing Audit Assignee Scheduled Date" at bounding box center [80, 297] width 161 height 462
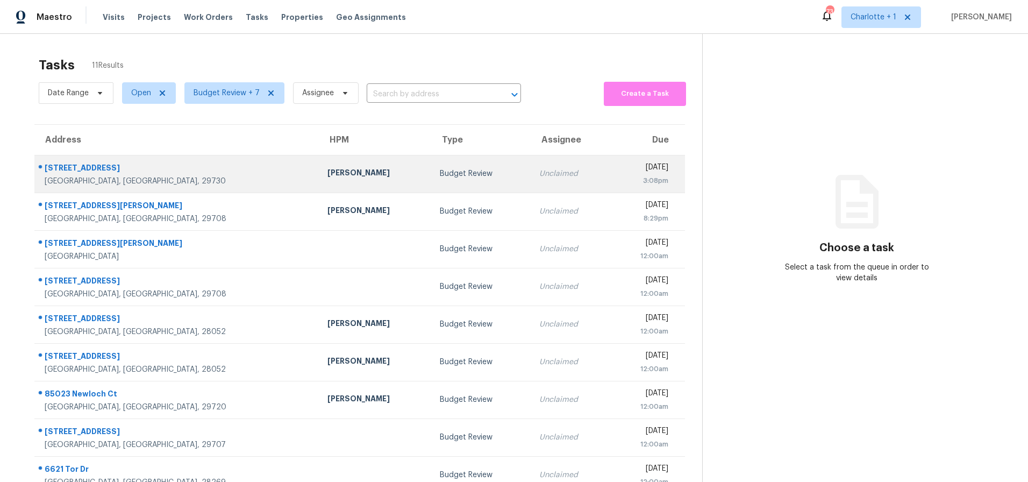
click at [149, 170] on div "[STREET_ADDRESS]" at bounding box center [178, 168] width 266 height 13
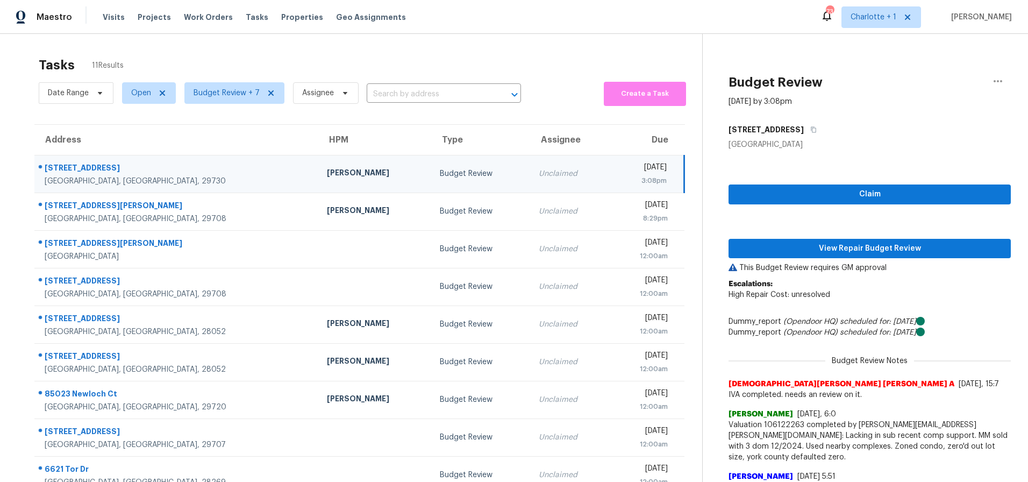
click at [318, 185] on td "[PERSON_NAME]" at bounding box center [374, 174] width 113 height 38
click at [822, 244] on span "View Repair Budget Review" at bounding box center [869, 248] width 265 height 13
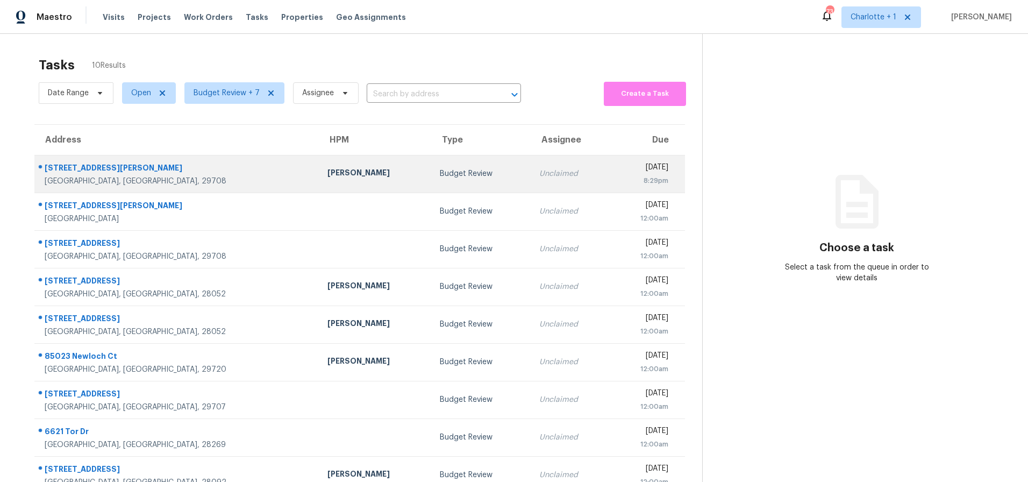
click at [319, 171] on td "[PERSON_NAME]" at bounding box center [375, 174] width 113 height 38
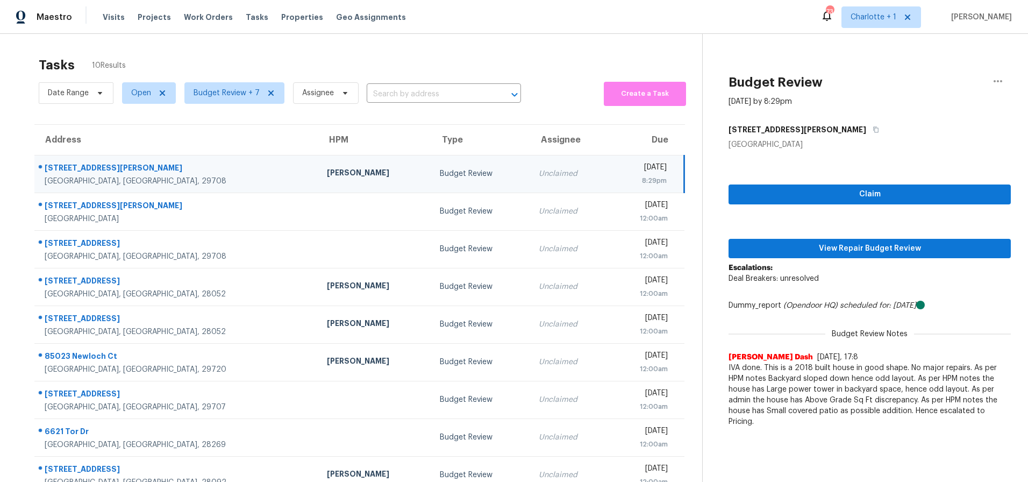
click at [199, 172] on div "[STREET_ADDRESS][PERSON_NAME]" at bounding box center [177, 168] width 265 height 13
click at [886, 253] on span "View Repair Budget Review" at bounding box center [869, 248] width 265 height 13
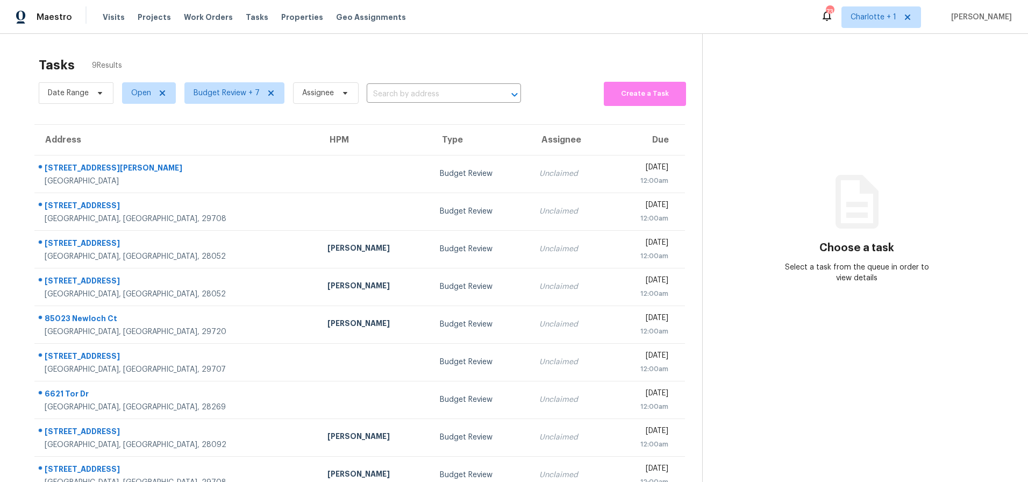
click at [256, 50] on div "Tasks 9 Results Date Range Open Budget Review + 7 Assignee ​ Create a Task Addr…" at bounding box center [514, 275] width 1028 height 482
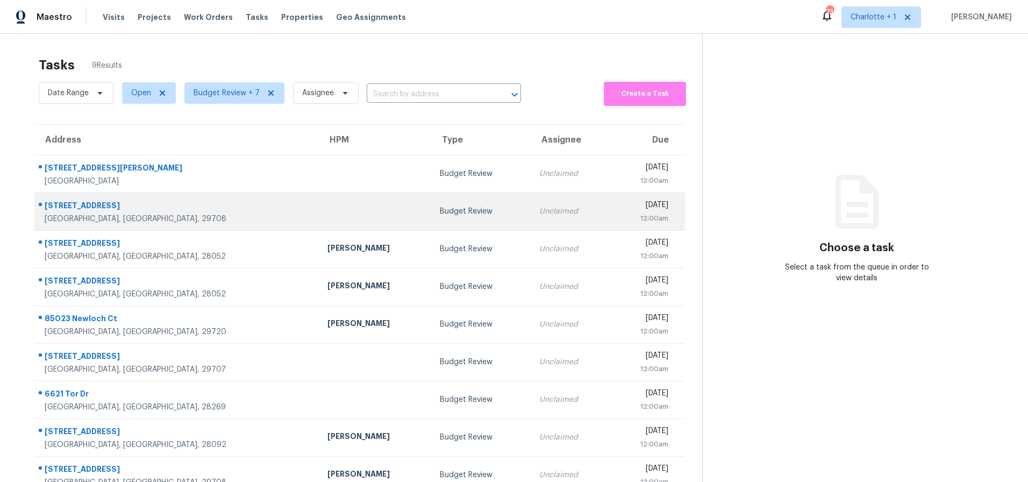
scroll to position [42, 0]
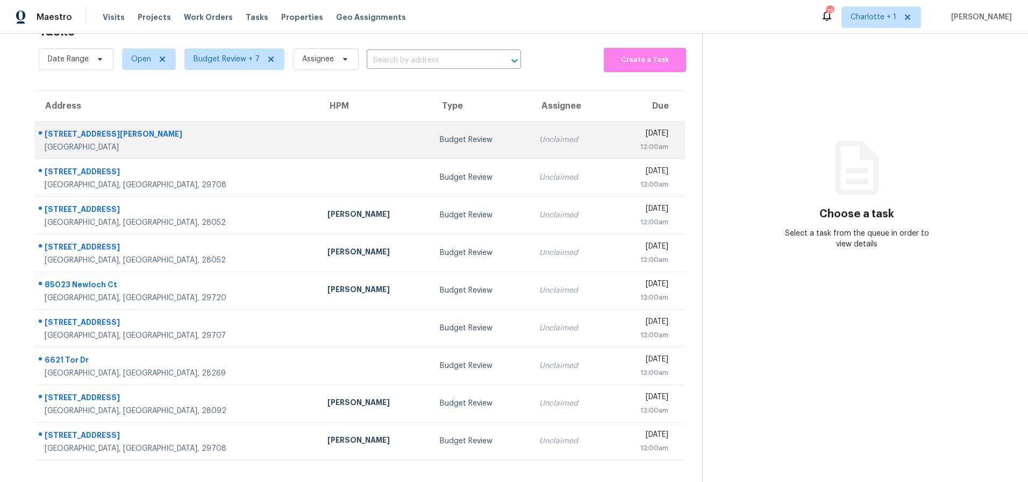
click at [319, 135] on td at bounding box center [375, 140] width 113 height 38
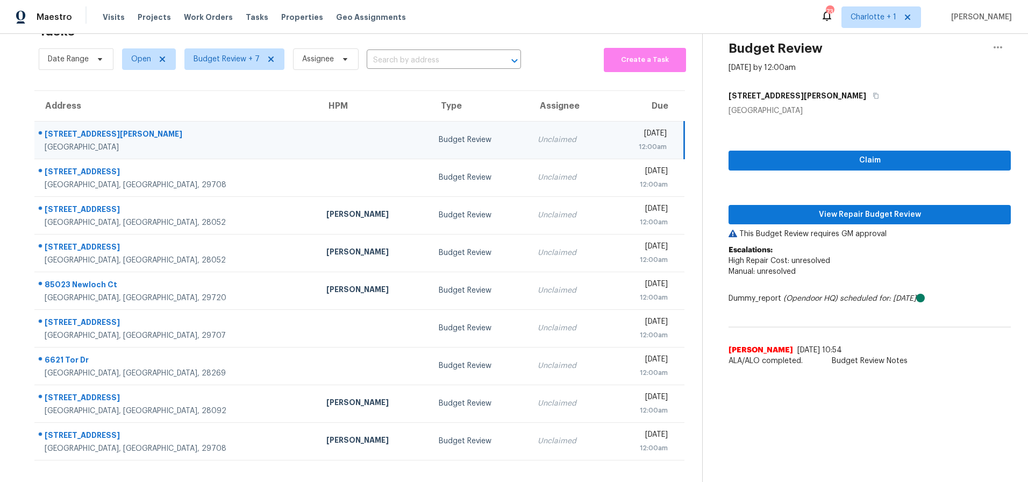
click at [16, 90] on div "Tasks 9 Results Date Range Open Budget Review + 7 Assignee ​ Create a Task Addr…" at bounding box center [514, 241] width 1028 height 482
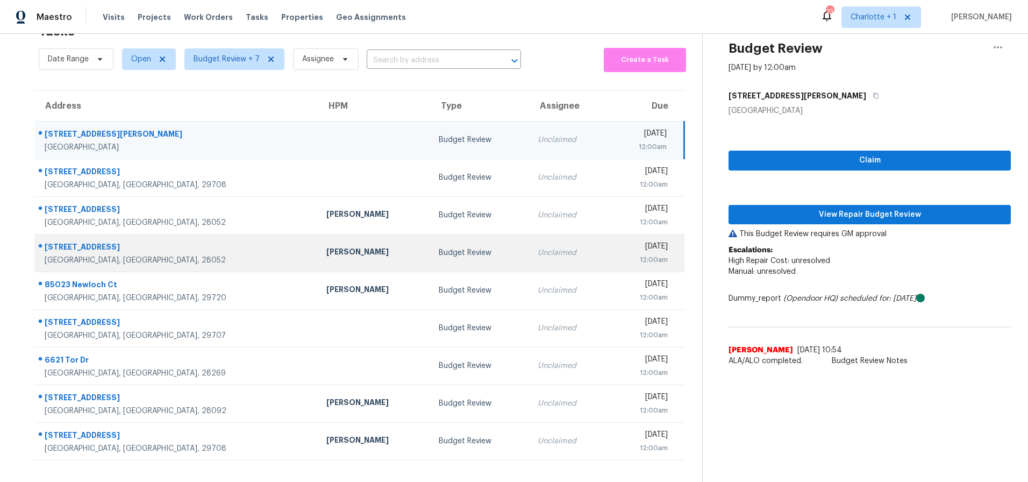
scroll to position [0, 0]
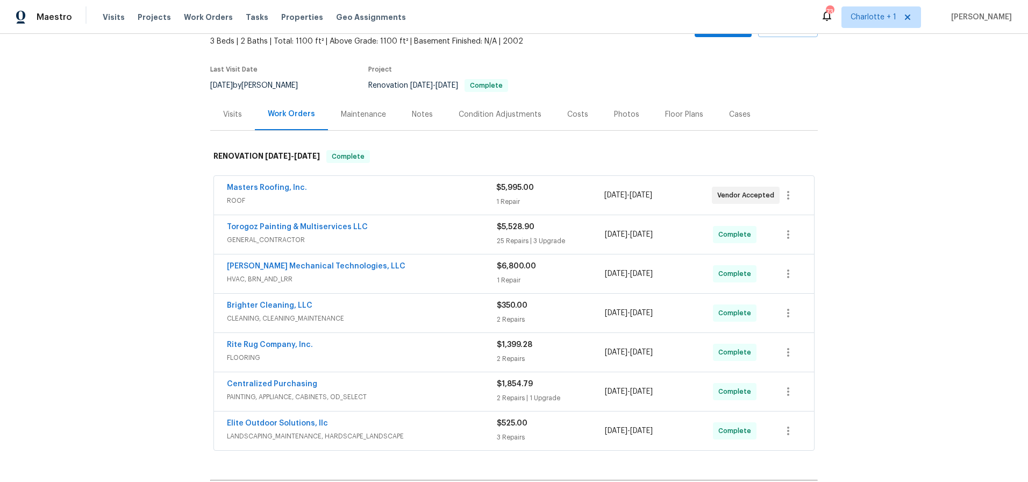
scroll to position [66, 0]
click at [555, 115] on div "Costs" at bounding box center [577, 113] width 47 height 32
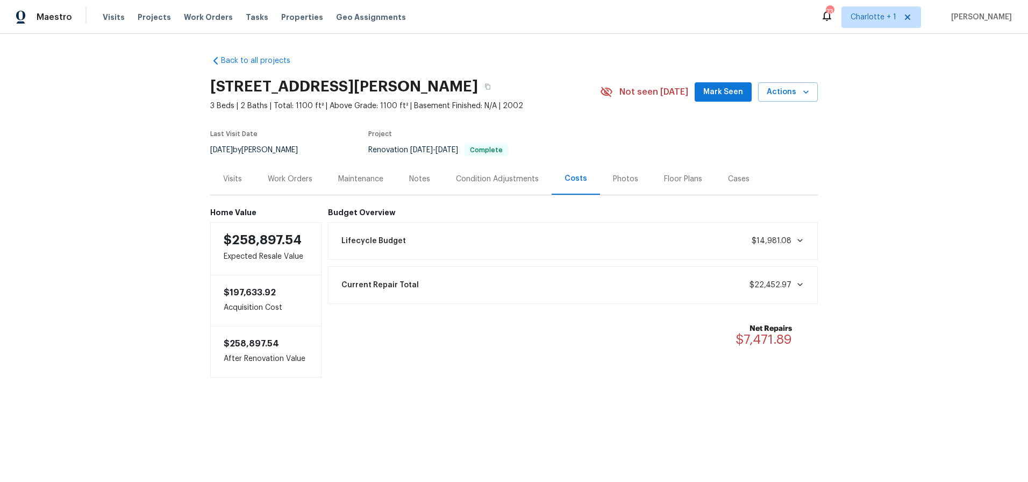
click at [620, 181] on div "Photos" at bounding box center [625, 179] width 25 height 11
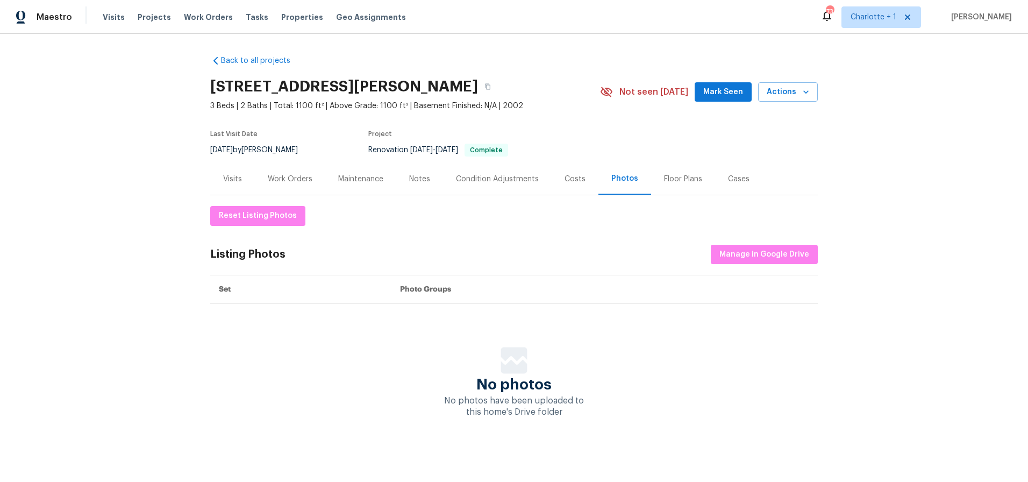
click at [200, 145] on div "Back to all projects [STREET_ADDRESS] 3 Beds | 2 Baths | Total: 1100 ft² | Abov…" at bounding box center [514, 258] width 1028 height 448
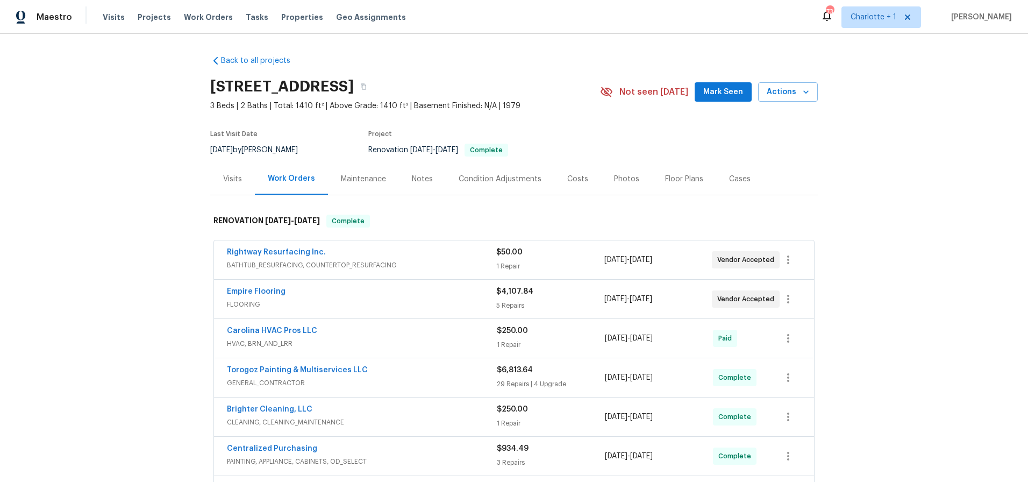
click at [573, 180] on div "Costs" at bounding box center [577, 179] width 21 height 11
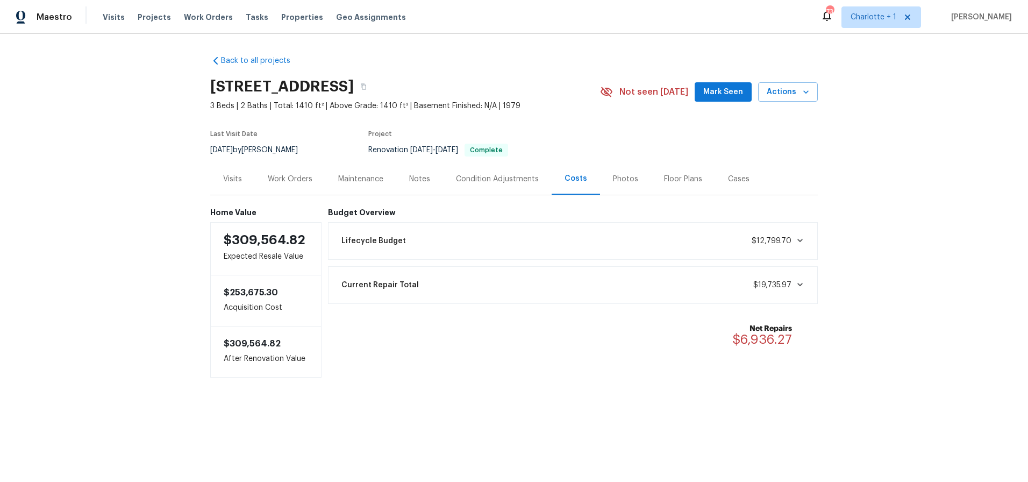
click at [613, 177] on div "Photos" at bounding box center [625, 179] width 25 height 11
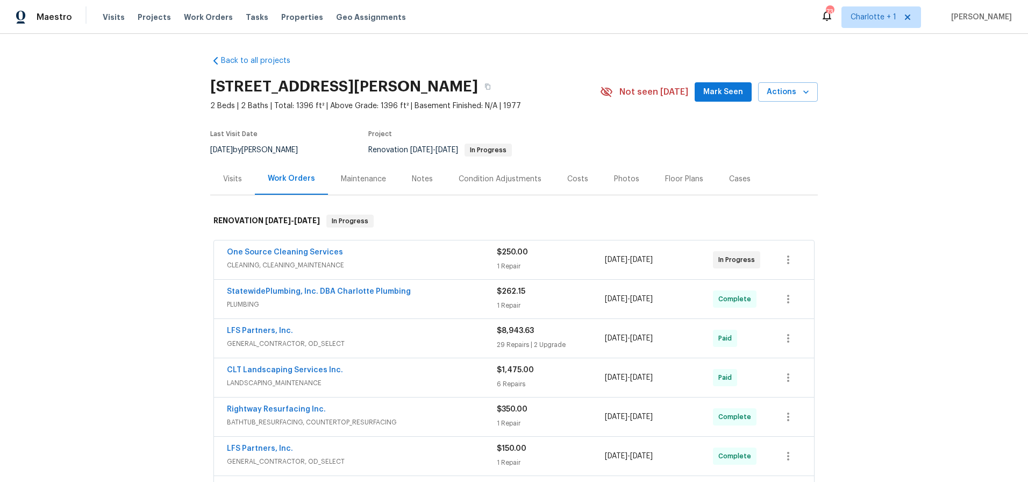
click at [571, 179] on div "Costs" at bounding box center [577, 179] width 21 height 11
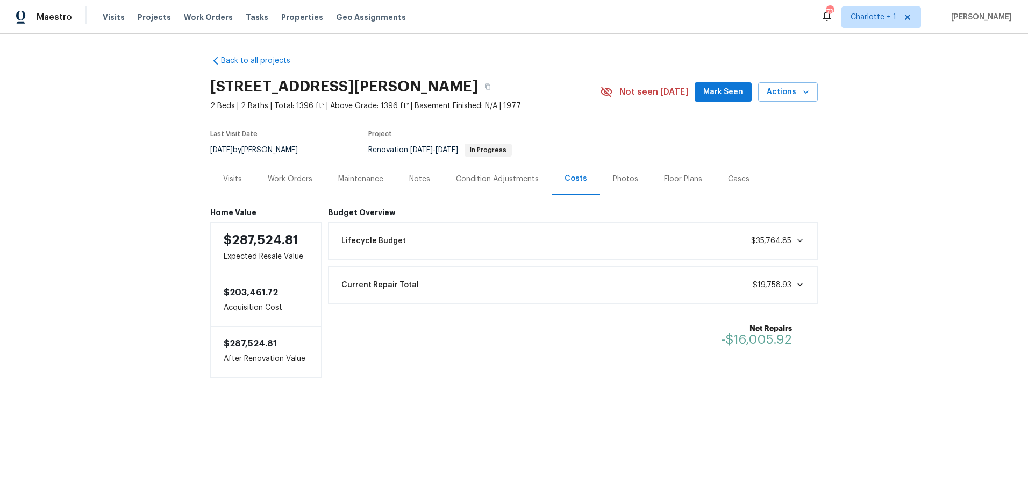
click at [625, 177] on div "Photos" at bounding box center [625, 179] width 25 height 11
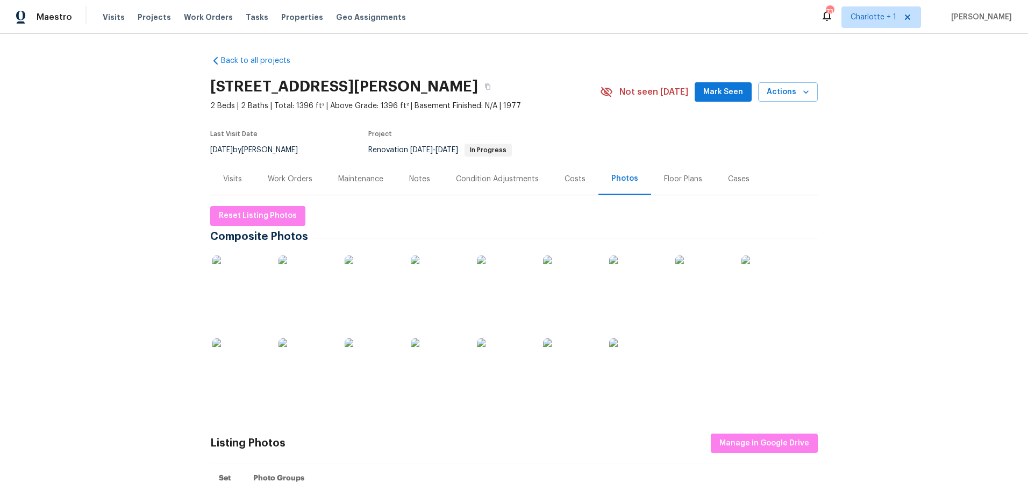
click at [236, 287] on img at bounding box center [239, 282] width 54 height 54
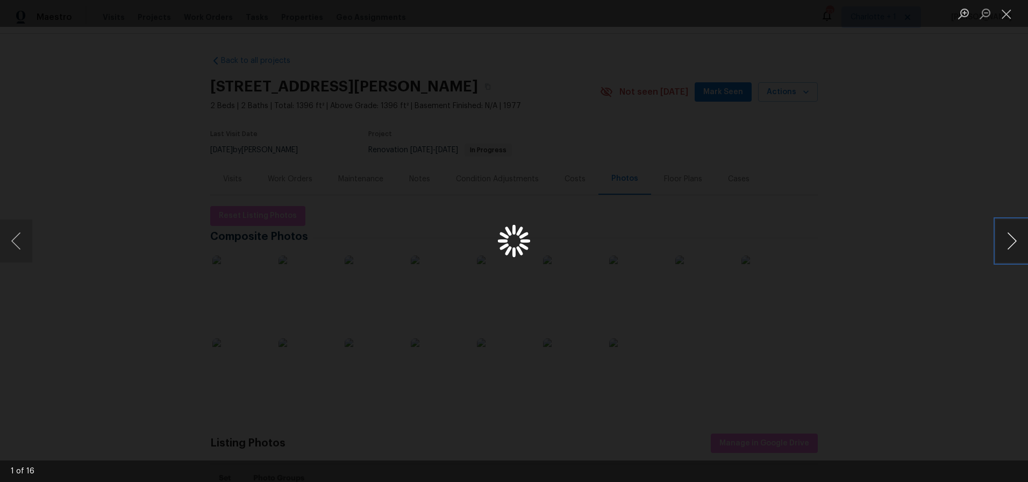
click at [1009, 241] on button "Next image" at bounding box center [1012, 240] width 32 height 43
click at [1001, 241] on button "Next image" at bounding box center [1012, 240] width 32 height 43
click at [936, 139] on div "Lightbox" at bounding box center [514, 241] width 1028 height 482
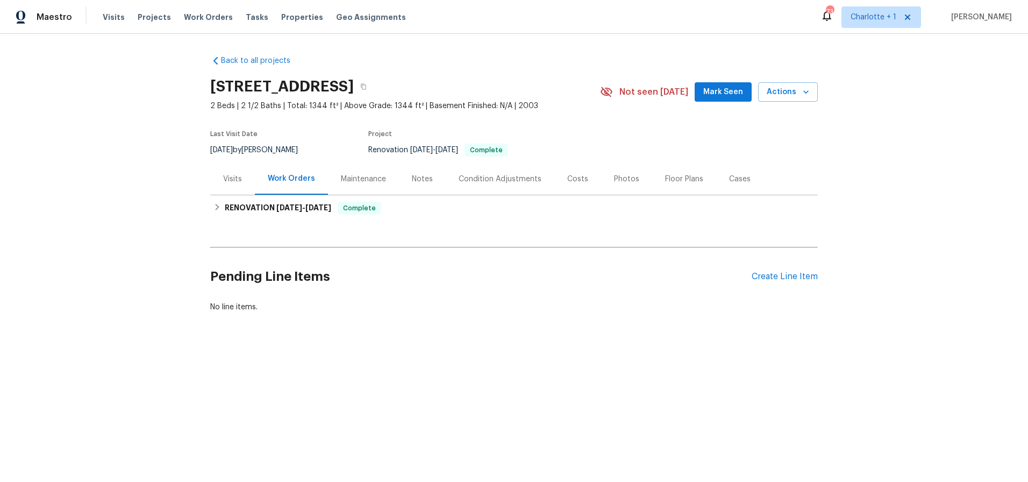
click at [567, 178] on div "Costs" at bounding box center [577, 179] width 21 height 11
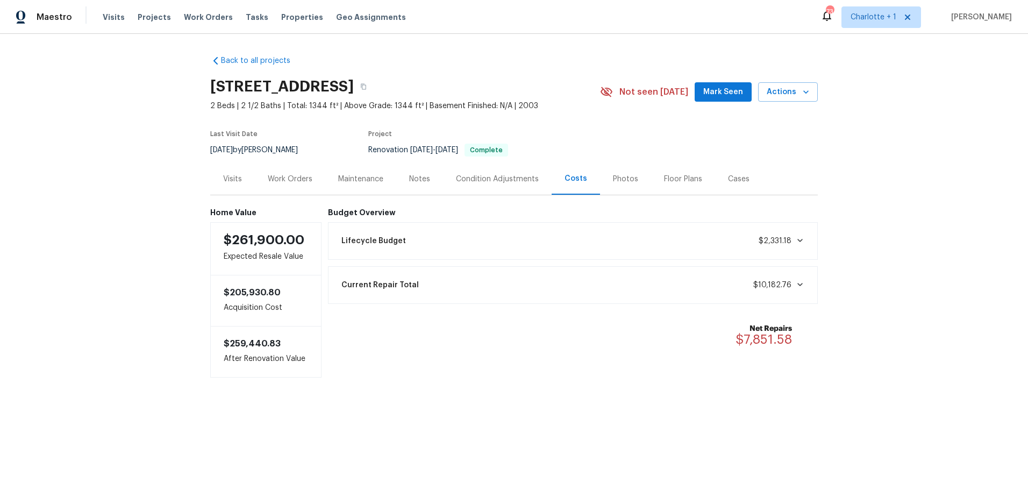
click at [613, 176] on div "Photos" at bounding box center [625, 179] width 25 height 11
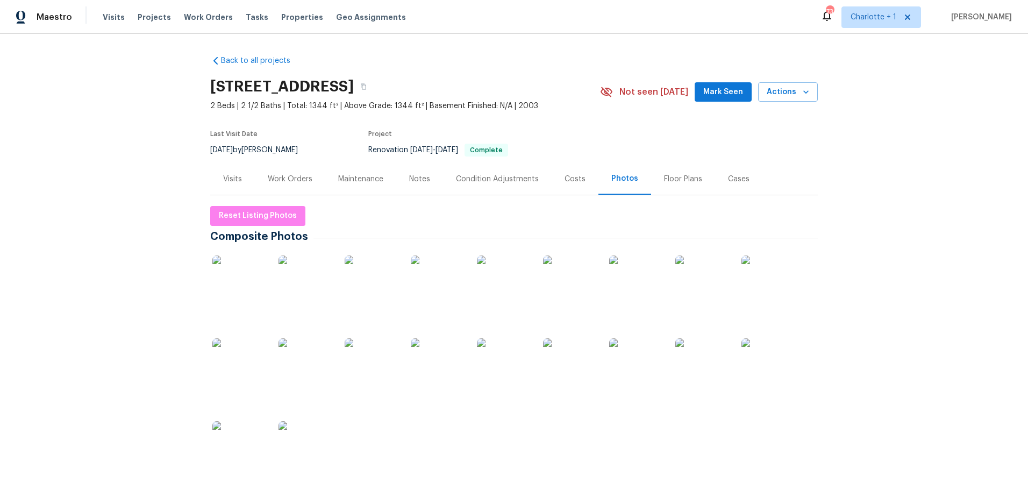
click at [627, 265] on img at bounding box center [636, 282] width 54 height 54
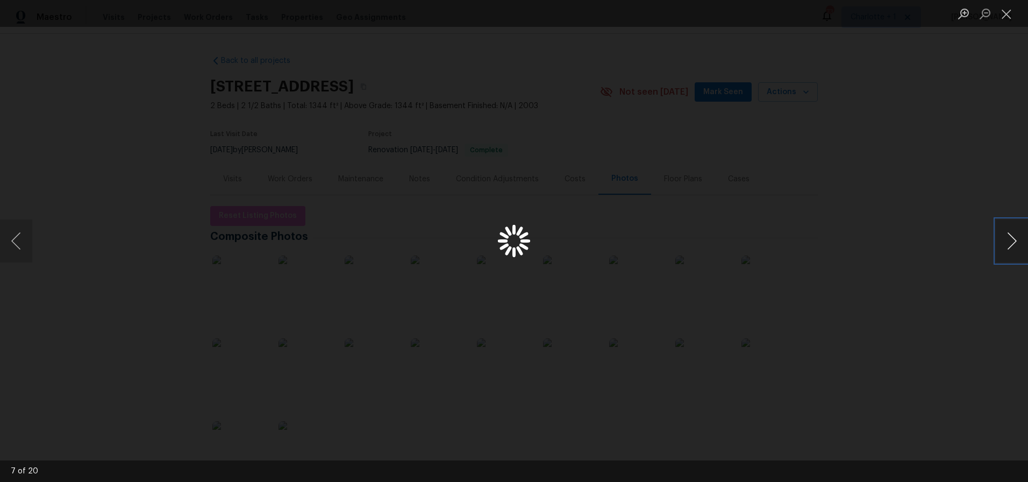
click at [1002, 243] on button "Next image" at bounding box center [1012, 240] width 32 height 43
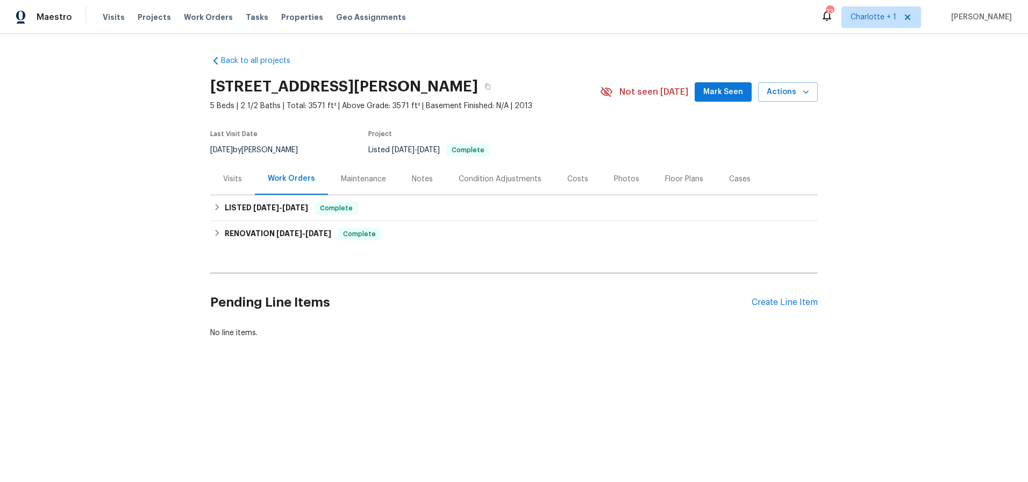
click at [632, 184] on div "Photos" at bounding box center [626, 179] width 51 height 32
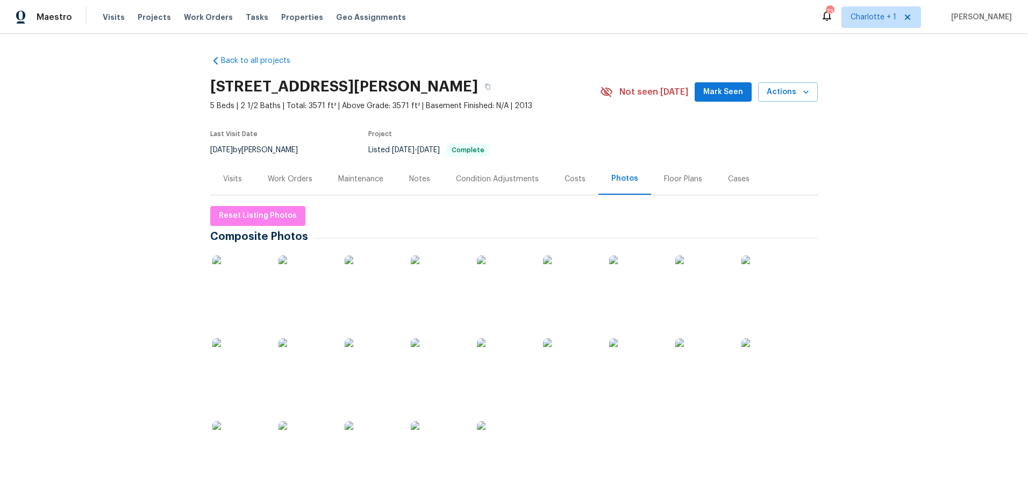
click at [244, 308] on img at bounding box center [239, 282] width 54 height 54
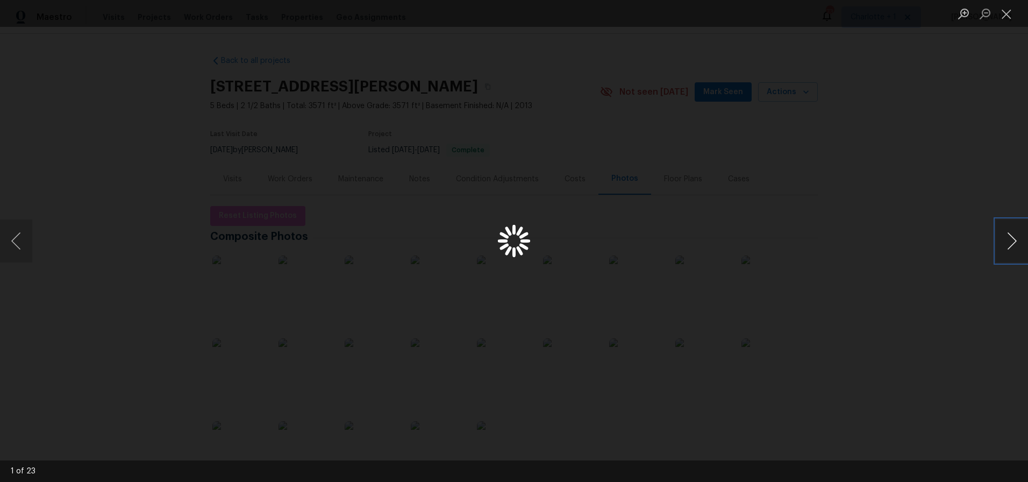
click at [1013, 247] on button "Next image" at bounding box center [1012, 240] width 32 height 43
click at [1020, 239] on button "Next image" at bounding box center [1012, 240] width 32 height 43
click at [1017, 241] on button "Next image" at bounding box center [1012, 240] width 32 height 43
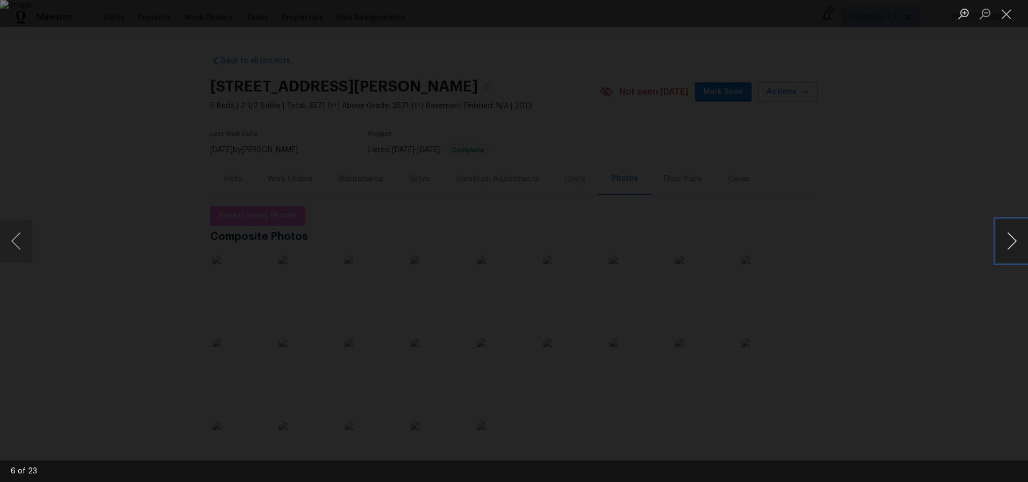
click at [1017, 241] on button "Next image" at bounding box center [1012, 240] width 32 height 43
click at [924, 190] on div "Lightbox" at bounding box center [514, 241] width 1028 height 482
